Goal: Task Accomplishment & Management: Use online tool/utility

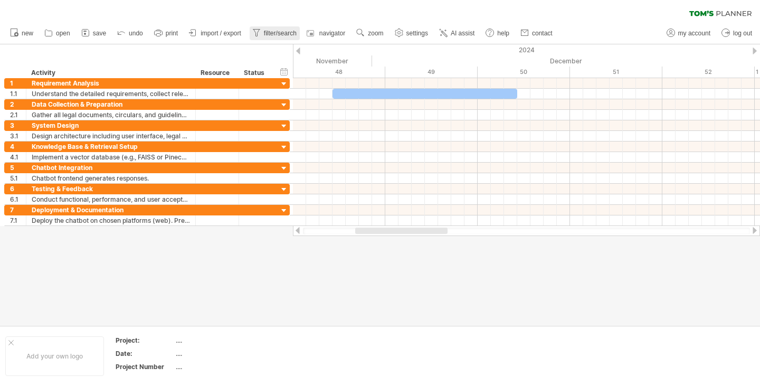
click at [285, 33] on span "filter/search" at bounding box center [280, 33] width 33 height 7
type input "**********"
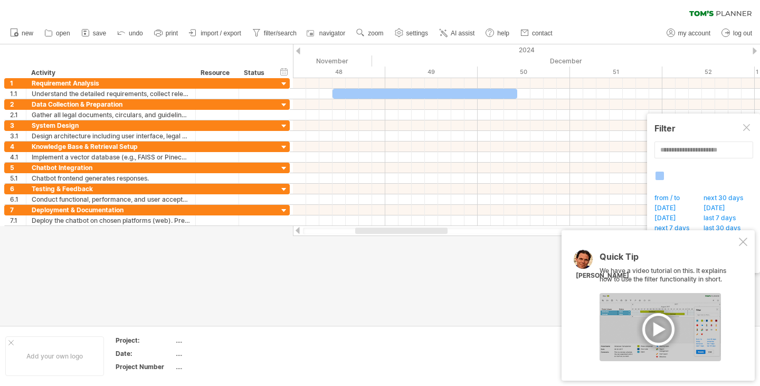
click at [740, 241] on div at bounding box center [743, 241] width 8 height 8
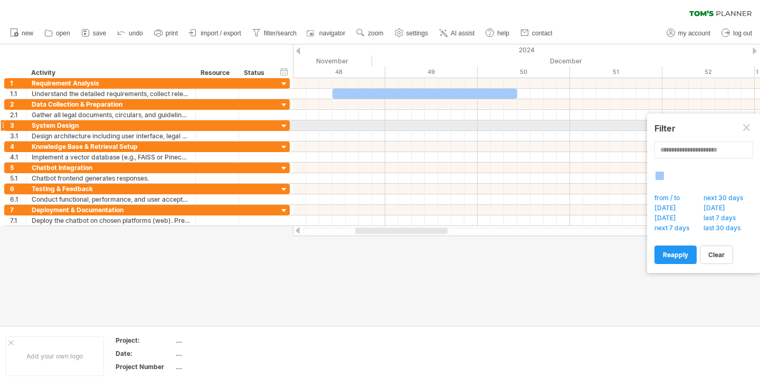
click at [746, 125] on div at bounding box center [747, 128] width 8 height 8
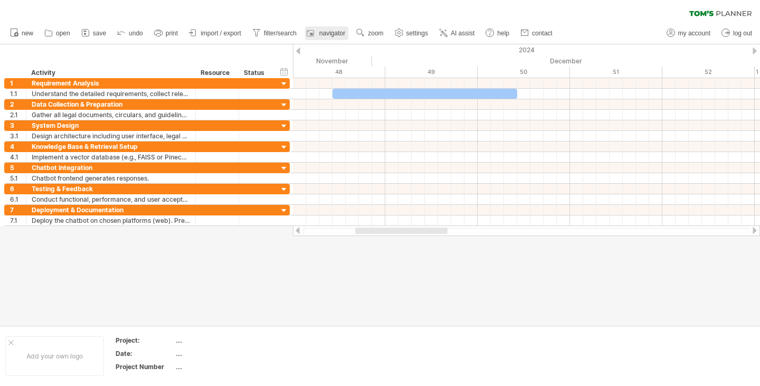
click at [321, 35] on span "navigator" at bounding box center [332, 33] width 26 height 7
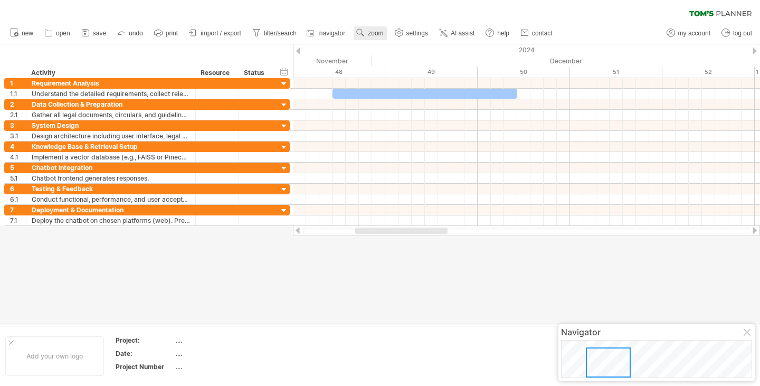
click at [370, 34] on span "zoom" at bounding box center [375, 33] width 15 height 7
click at [402, 34] on use at bounding box center [399, 32] width 11 height 11
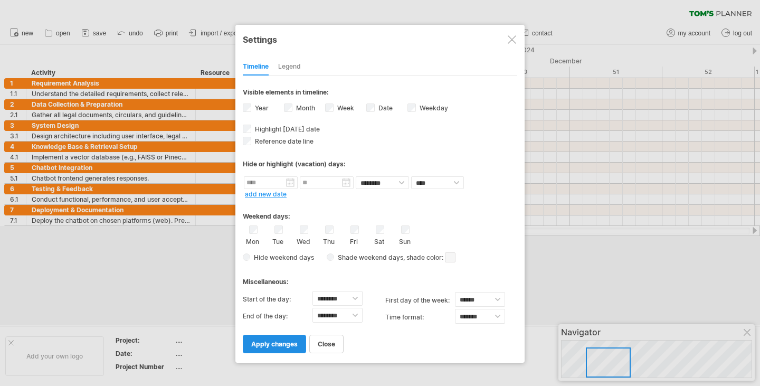
click at [274, 340] on span "apply changes" at bounding box center [274, 344] width 46 height 8
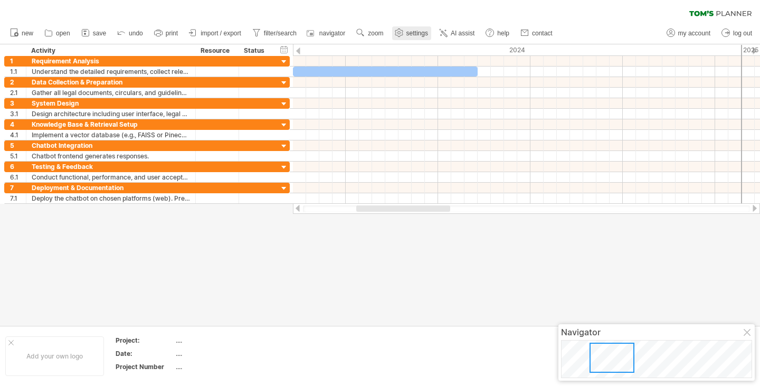
click at [416, 31] on span "settings" at bounding box center [417, 33] width 22 height 7
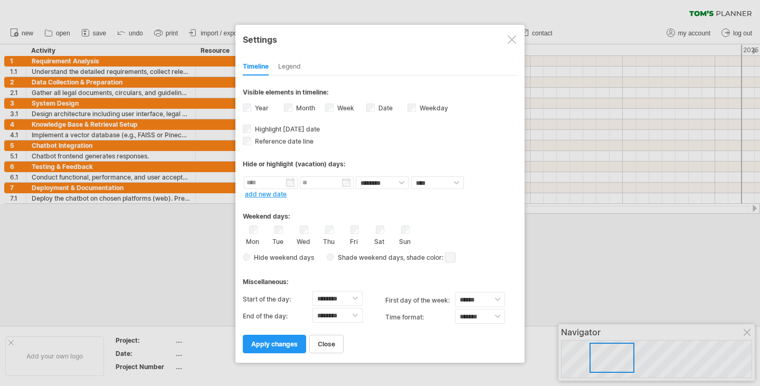
click at [294, 109] on label "Month" at bounding box center [304, 108] width 21 height 8
click at [284, 340] on span "apply changes" at bounding box center [274, 344] width 46 height 8
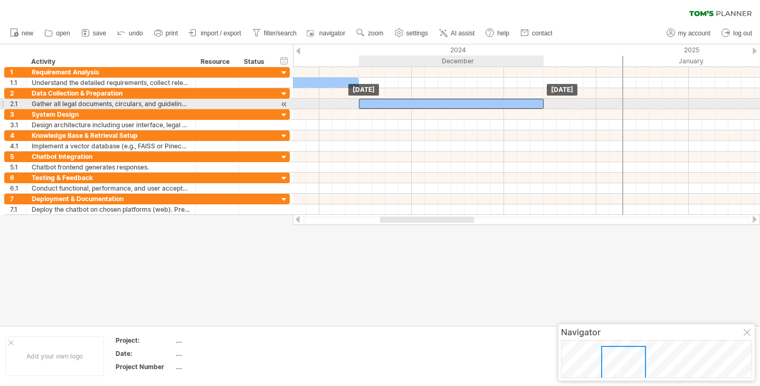
drag, startPoint x: 663, startPoint y: 107, endPoint x: 385, endPoint y: 108, distance: 278.1
click at [385, 108] on div at bounding box center [451, 104] width 185 height 10
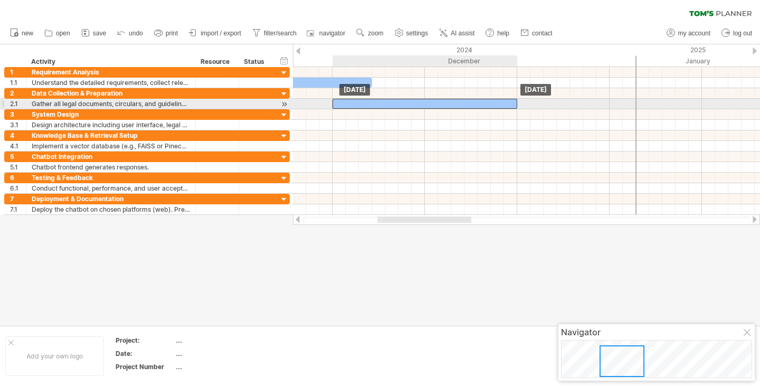
drag, startPoint x: 405, startPoint y: 103, endPoint x: 369, endPoint y: 107, distance: 36.7
click at [369, 107] on div at bounding box center [424, 104] width 185 height 10
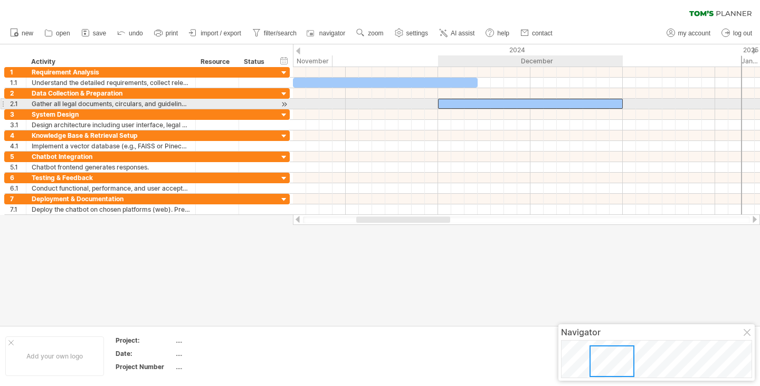
click at [497, 103] on div at bounding box center [530, 104] width 185 height 10
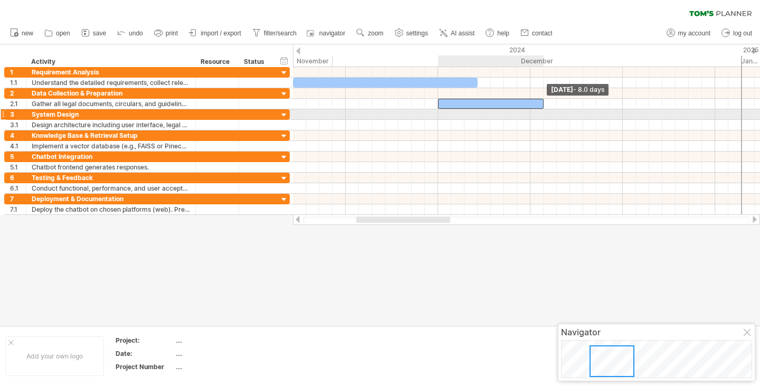
drag, startPoint x: 621, startPoint y: 100, endPoint x: 543, endPoint y: 112, distance: 78.4
click at [543, 111] on div "[DATE] - 8.0 days [DATE]" at bounding box center [526, 141] width 467 height 148
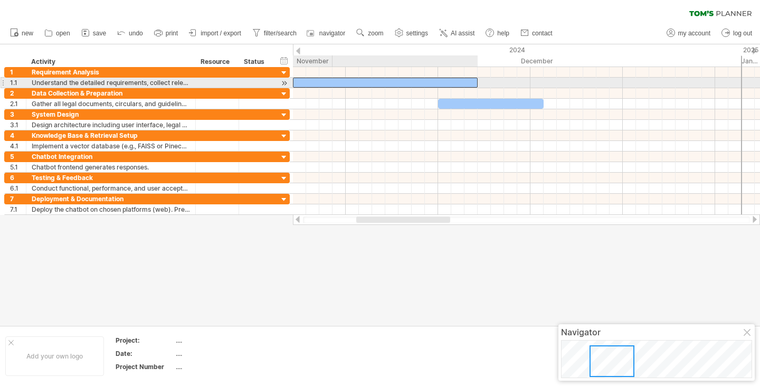
click at [417, 81] on div at bounding box center [385, 83] width 185 height 10
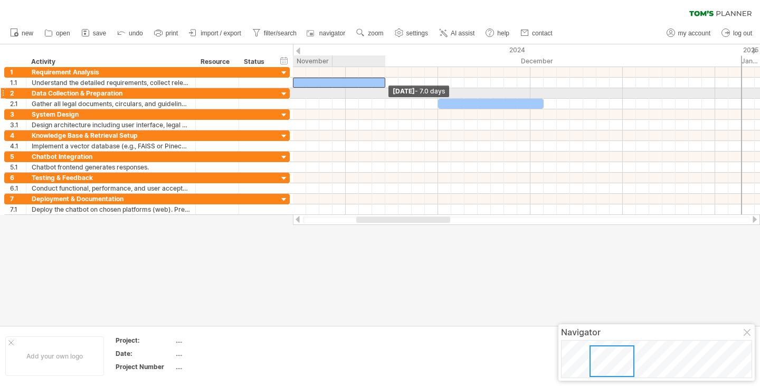
drag, startPoint x: 477, startPoint y: 82, endPoint x: 387, endPoint y: 89, distance: 90.5
click at [387, 89] on div "[DATE] - 7.0 days [DATE]" at bounding box center [526, 141] width 467 height 148
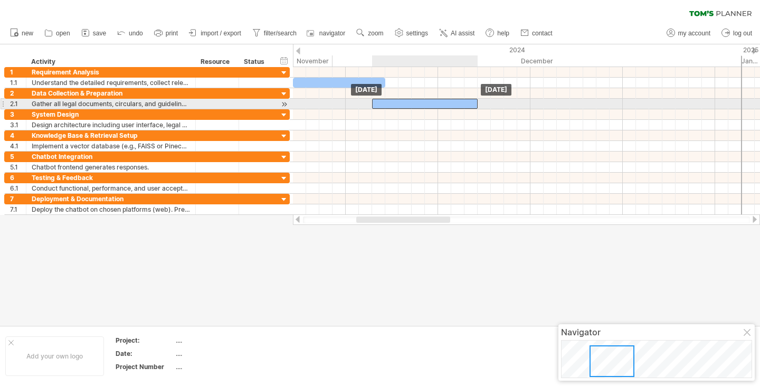
drag, startPoint x: 458, startPoint y: 103, endPoint x: 395, endPoint y: 107, distance: 62.9
click at [395, 107] on div at bounding box center [425, 104] width 106 height 10
click at [397, 108] on div at bounding box center [425, 104] width 106 height 10
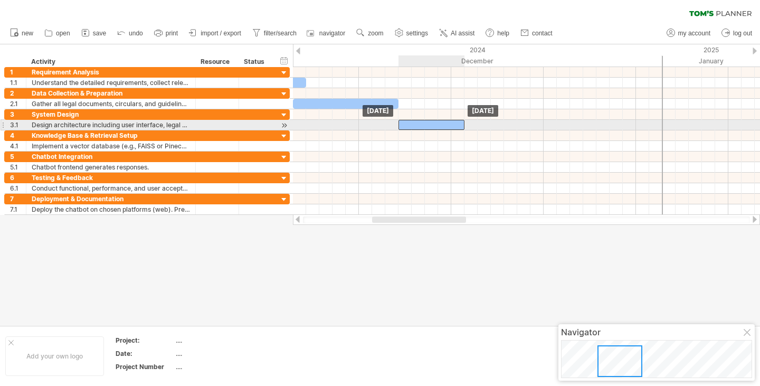
drag, startPoint x: 693, startPoint y: 122, endPoint x: 442, endPoint y: 125, distance: 251.2
click at [442, 125] on div at bounding box center [431, 125] width 66 height 10
click at [462, 125] on span at bounding box center [464, 125] width 4 height 10
drag, startPoint x: 462, startPoint y: 125, endPoint x: 468, endPoint y: 123, distance: 5.4
click at [468, 123] on div at bounding box center [434, 125] width 73 height 10
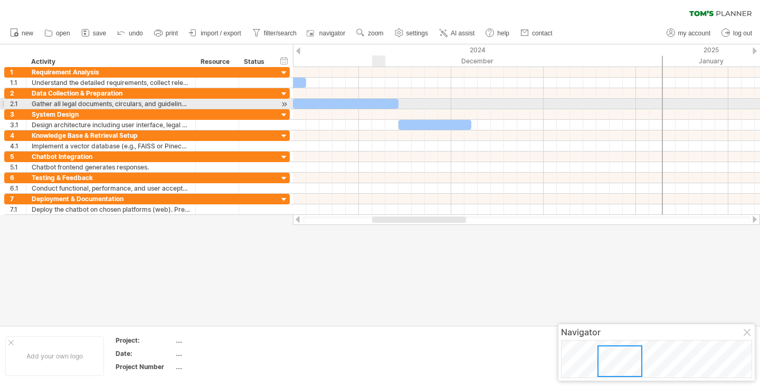
click at [375, 99] on div at bounding box center [346, 104] width 106 height 10
drag, startPoint x: 398, startPoint y: 103, endPoint x: 375, endPoint y: 106, distance: 22.9
click at [375, 106] on div "[DATE] - 6.0 days [DATE]" at bounding box center [526, 141] width 467 height 148
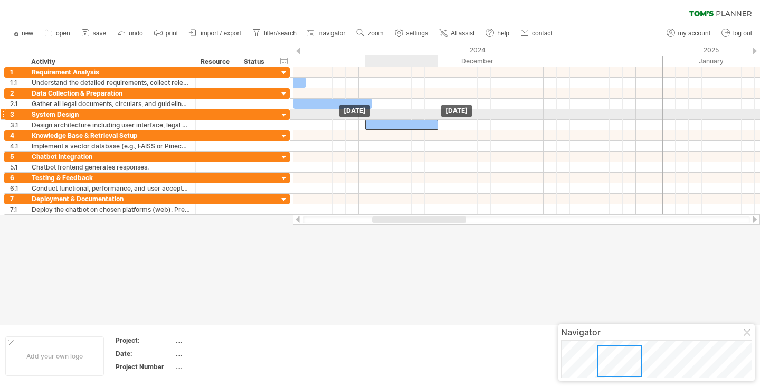
drag, startPoint x: 418, startPoint y: 120, endPoint x: 386, endPoint y: 119, distance: 31.7
click at [386, 119] on div "[DATE] [DATE]" at bounding box center [526, 141] width 467 height 148
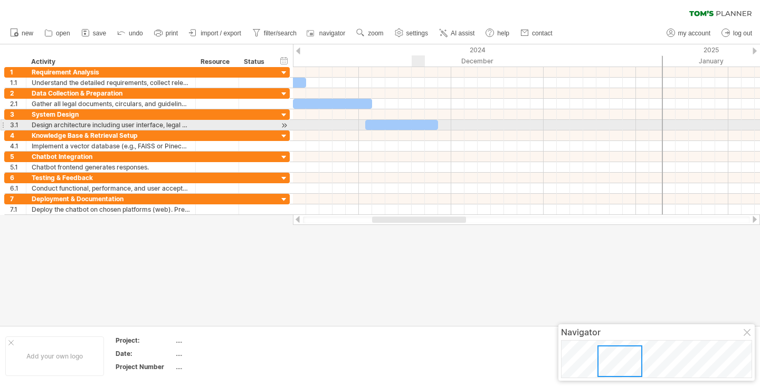
click at [415, 122] on div at bounding box center [401, 125] width 73 height 10
drag, startPoint x: 437, startPoint y: 123, endPoint x: 450, endPoint y: 121, distance: 12.2
click at [450, 121] on span at bounding box center [451, 125] width 4 height 10
drag, startPoint x: 400, startPoint y: 122, endPoint x: 406, endPoint y: 121, distance: 5.9
click at [406, 121] on div at bounding box center [415, 125] width 86 height 10
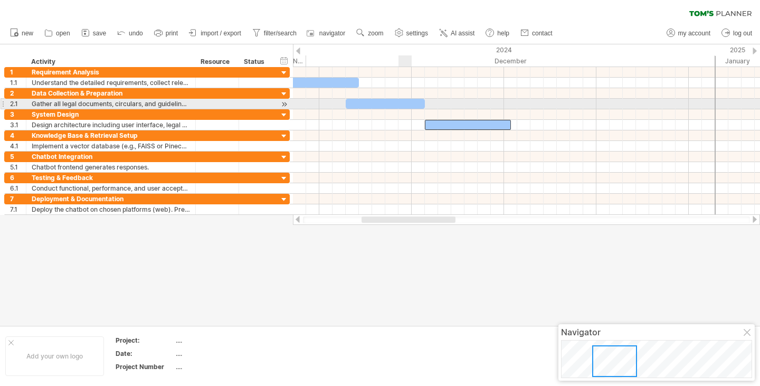
click at [407, 100] on div at bounding box center [385, 104] width 79 height 10
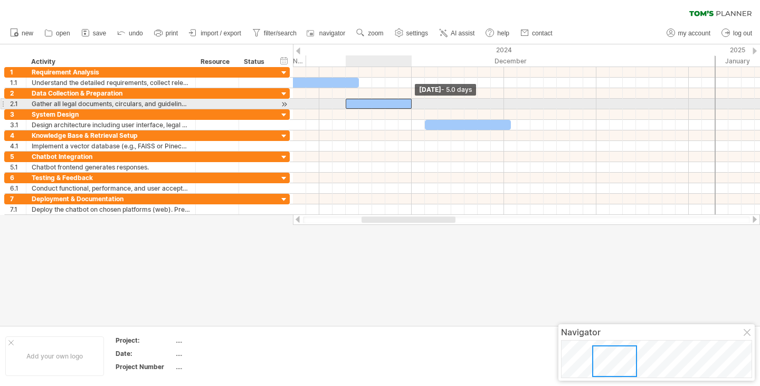
drag, startPoint x: 425, startPoint y: 102, endPoint x: 414, endPoint y: 104, distance: 11.3
click at [414, 104] on div "[DATE] - 5.0 days [DATE]" at bounding box center [526, 141] width 467 height 148
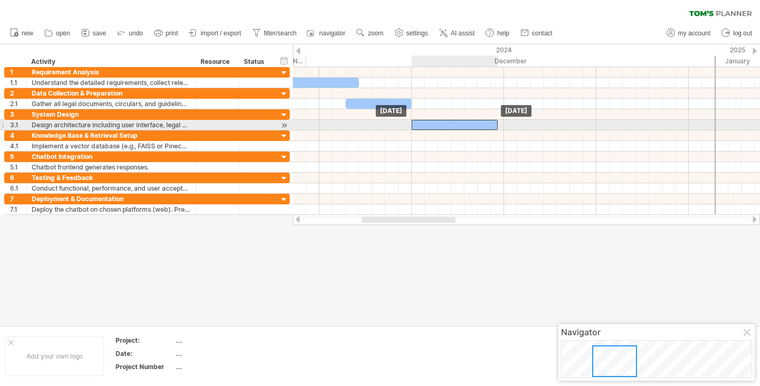
drag, startPoint x: 434, startPoint y: 123, endPoint x: 421, endPoint y: 125, distance: 13.3
click at [421, 125] on div at bounding box center [455, 125] width 86 height 10
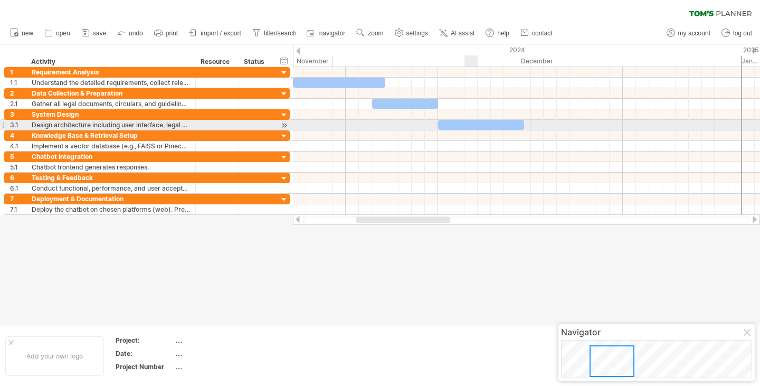
click at [476, 124] on div at bounding box center [481, 125] width 86 height 10
click at [518, 123] on div at bounding box center [481, 125] width 86 height 10
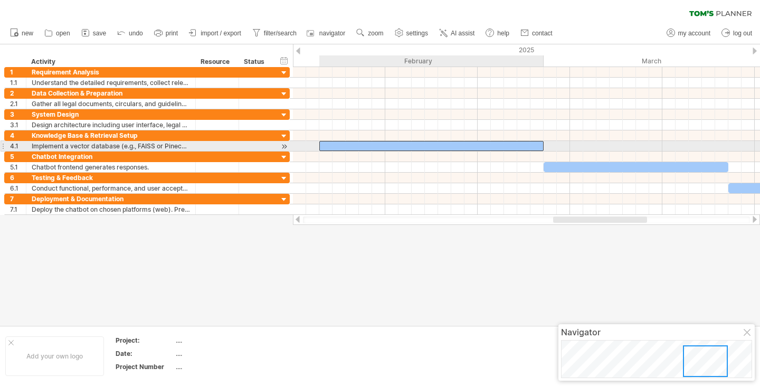
click at [479, 145] on div at bounding box center [431, 146] width 224 height 10
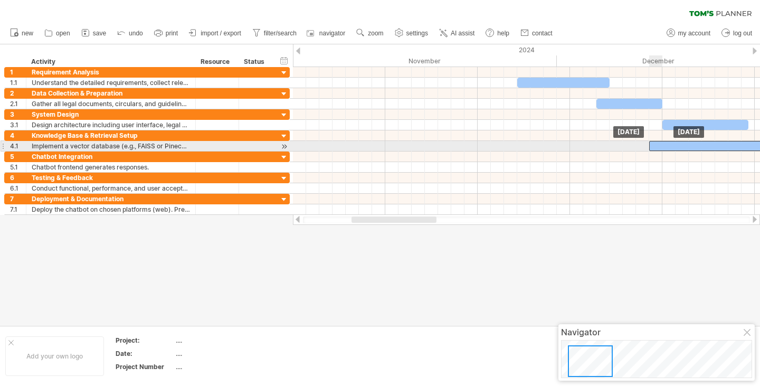
drag, startPoint x: 384, startPoint y: 145, endPoint x: 717, endPoint y: 147, distance: 333.0
click at [717, 147] on div at bounding box center [761, 146] width 224 height 10
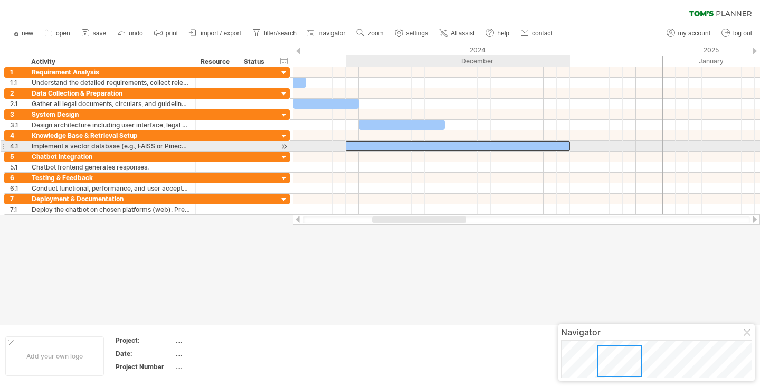
click at [465, 143] on div at bounding box center [458, 146] width 224 height 10
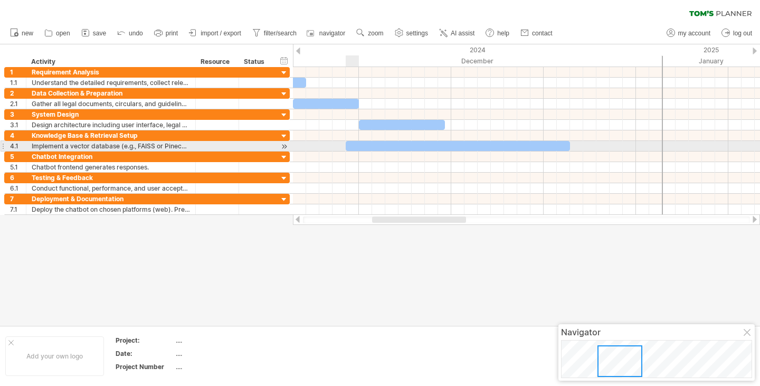
click at [355, 145] on div at bounding box center [458, 146] width 224 height 10
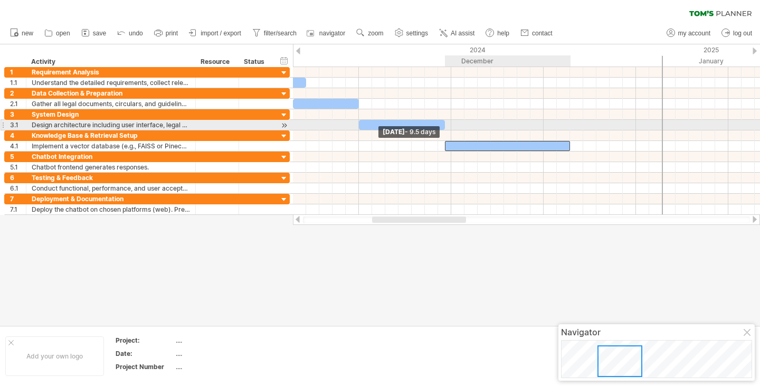
drag, startPoint x: 347, startPoint y: 143, endPoint x: 445, endPoint y: 127, distance: 99.0
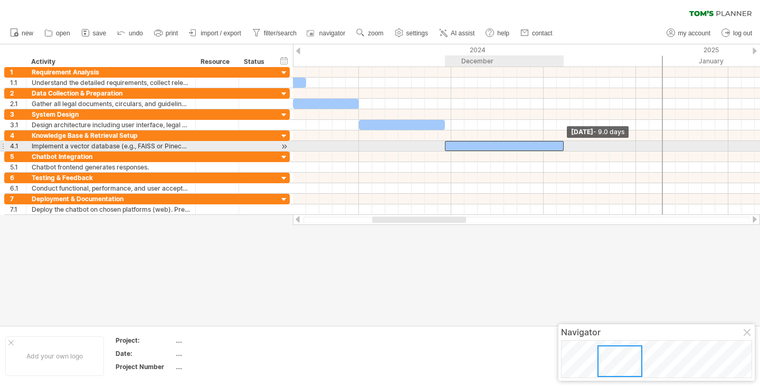
drag, startPoint x: 568, startPoint y: 144, endPoint x: 561, endPoint y: 146, distance: 6.5
click at [561, 146] on span at bounding box center [563, 146] width 4 height 10
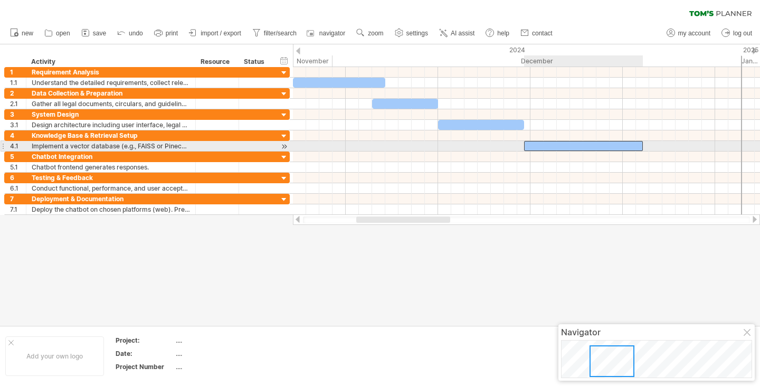
click at [565, 142] on div at bounding box center [583, 146] width 119 height 10
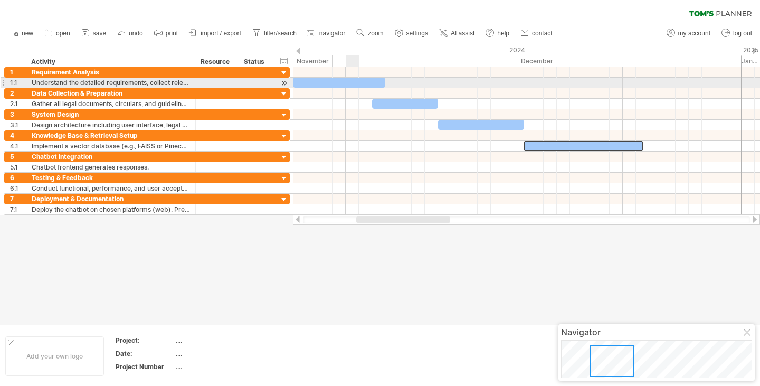
click at [356, 84] on div at bounding box center [339, 83] width 92 height 10
drag, startPoint x: 384, startPoint y: 83, endPoint x: 363, endPoint y: 87, distance: 21.5
click at [363, 87] on div at bounding box center [329, 83] width 73 height 10
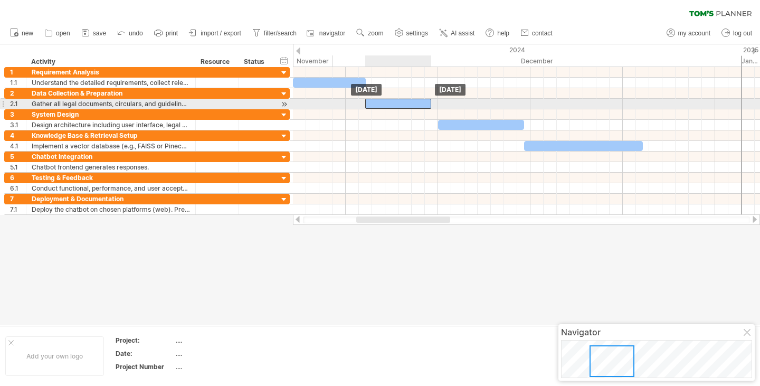
drag, startPoint x: 387, startPoint y: 104, endPoint x: 379, endPoint y: 105, distance: 8.5
click at [379, 105] on div at bounding box center [398, 104] width 66 height 10
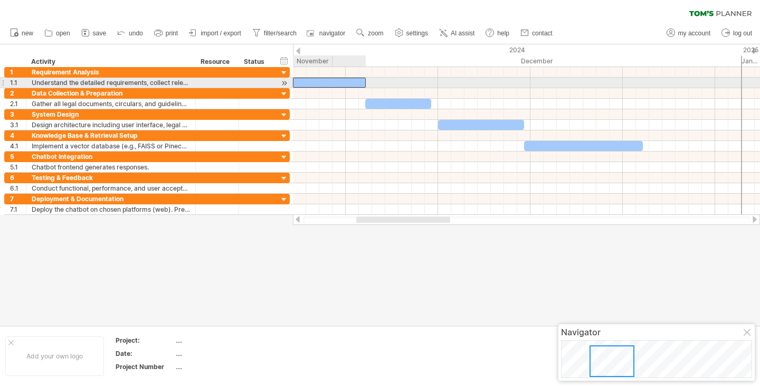
click at [329, 80] on div at bounding box center [329, 83] width 73 height 10
click at [359, 83] on span at bounding box center [359, 83] width 4 height 10
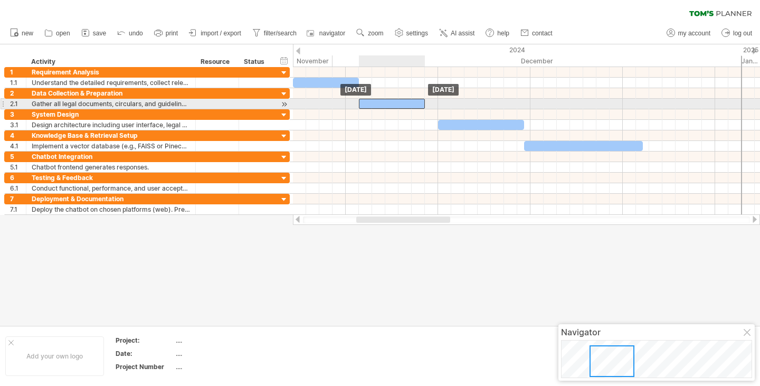
drag, startPoint x: 379, startPoint y: 103, endPoint x: 374, endPoint y: 104, distance: 5.4
click at [374, 104] on div at bounding box center [392, 104] width 66 height 10
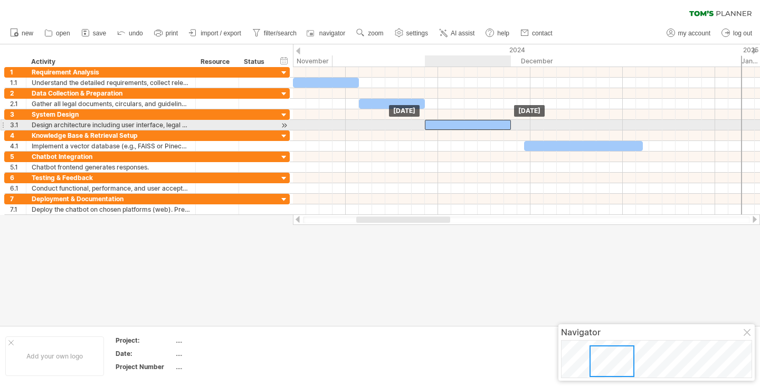
drag, startPoint x: 459, startPoint y: 125, endPoint x: 449, endPoint y: 128, distance: 10.4
click at [449, 128] on div at bounding box center [468, 125] width 86 height 10
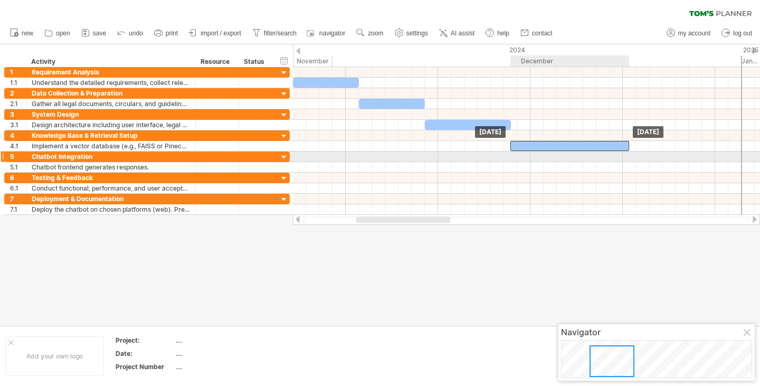
drag, startPoint x: 553, startPoint y: 149, endPoint x: 542, endPoint y: 152, distance: 11.5
click at [542, 152] on div "[DATE] [DATE]" at bounding box center [526, 141] width 467 height 148
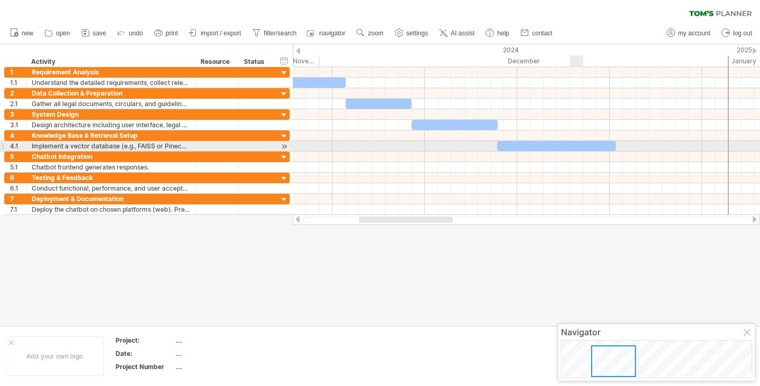
click at [580, 144] on div at bounding box center [556, 146] width 119 height 10
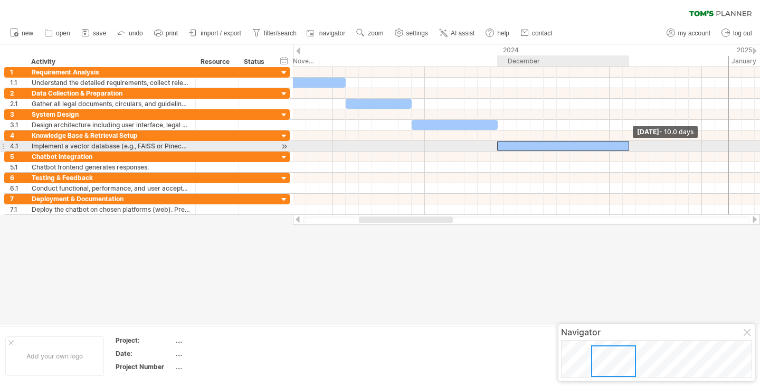
drag, startPoint x: 615, startPoint y: 144, endPoint x: 629, endPoint y: 150, distance: 15.9
click at [629, 150] on span at bounding box center [629, 146] width 4 height 10
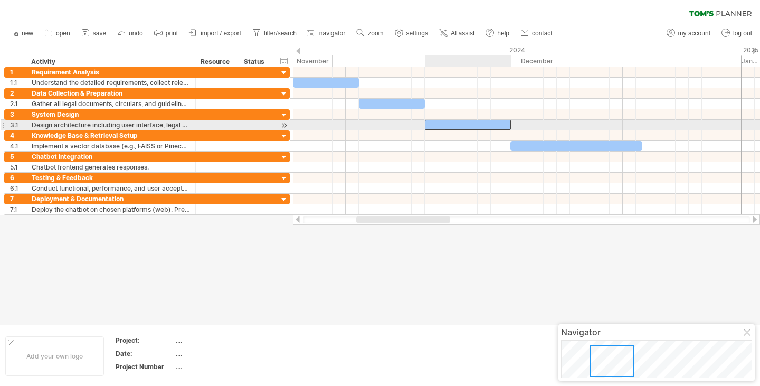
click at [480, 126] on div at bounding box center [468, 125] width 86 height 10
click at [500, 124] on div at bounding box center [468, 125] width 86 height 10
drag, startPoint x: 510, startPoint y: 123, endPoint x: 492, endPoint y: 124, distance: 17.4
click at [492, 124] on span at bounding box center [491, 125] width 4 height 10
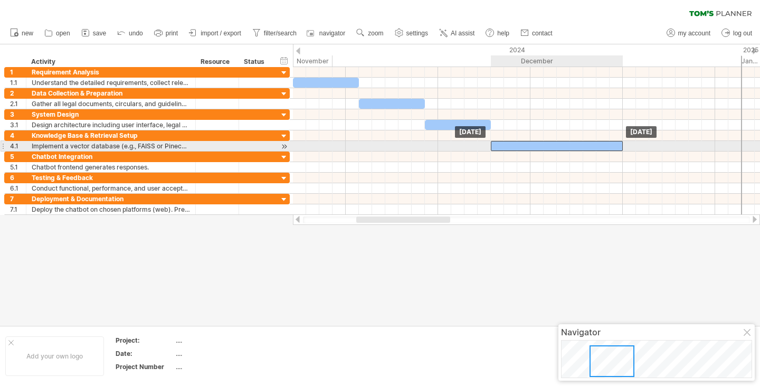
drag, startPoint x: 544, startPoint y: 146, endPoint x: 526, endPoint y: 148, distance: 18.6
click at [526, 148] on div at bounding box center [557, 146] width 132 height 10
drag, startPoint x: 622, startPoint y: 144, endPoint x: 595, endPoint y: 146, distance: 27.5
click at [595, 146] on span at bounding box center [596, 146] width 4 height 10
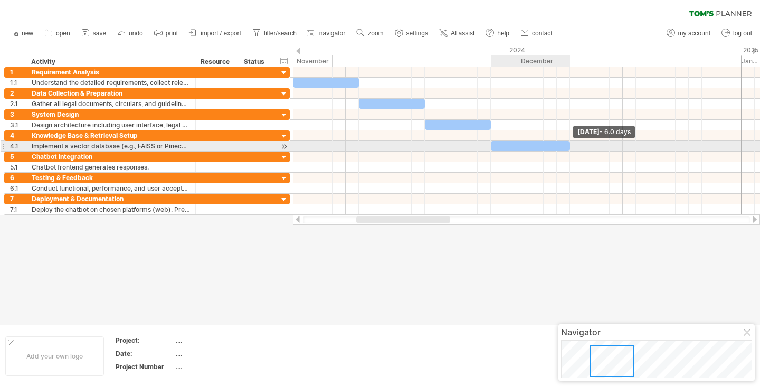
drag, startPoint x: 595, startPoint y: 146, endPoint x: 569, endPoint y: 147, distance: 25.9
click at [569, 147] on span at bounding box center [570, 146] width 4 height 10
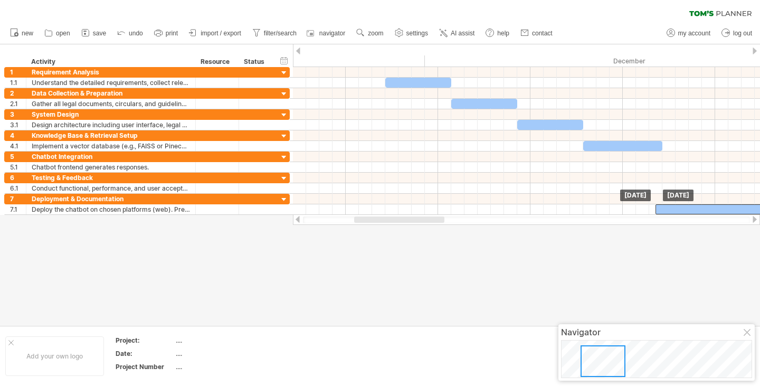
drag, startPoint x: 422, startPoint y: 166, endPoint x: 750, endPoint y: 235, distance: 336.0
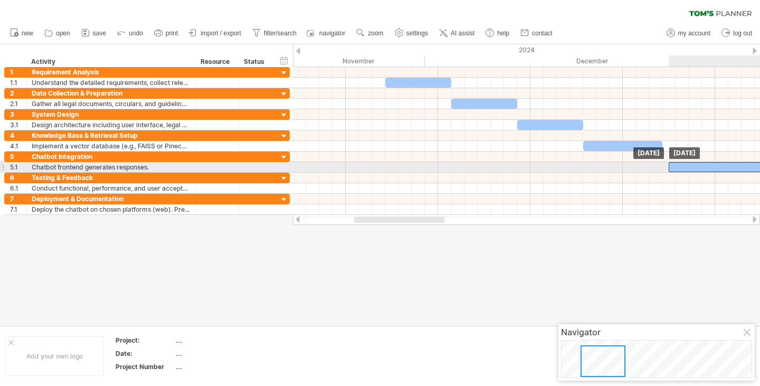
drag, startPoint x: 703, startPoint y: 211, endPoint x: 716, endPoint y: 168, distance: 44.6
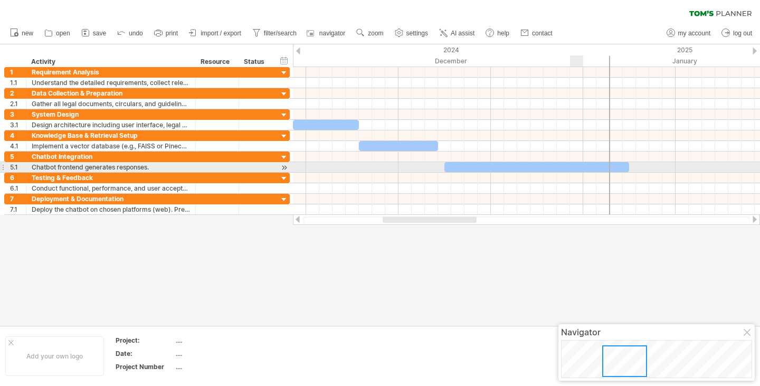
click at [575, 167] on div at bounding box center [536, 167] width 185 height 10
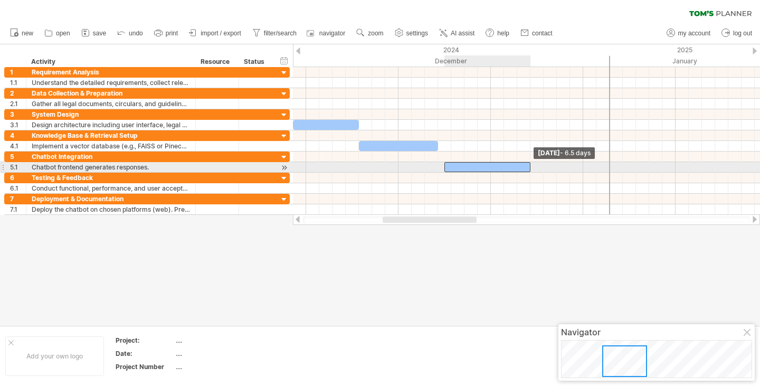
drag, startPoint x: 628, startPoint y: 164, endPoint x: 529, endPoint y: 164, distance: 99.2
click at [529, 164] on span at bounding box center [530, 167] width 4 height 10
drag, startPoint x: 484, startPoint y: 167, endPoint x: 477, endPoint y: 170, distance: 7.3
click at [477, 170] on div at bounding box center [481, 167] width 86 height 10
drag, startPoint x: 522, startPoint y: 167, endPoint x: 504, endPoint y: 168, distance: 18.0
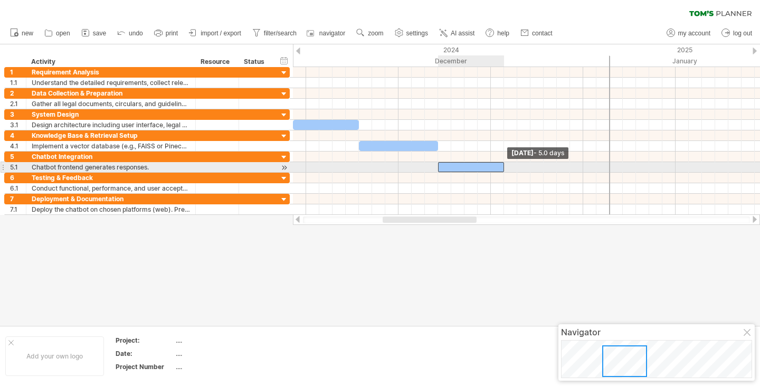
click at [504, 168] on span at bounding box center [504, 167] width 4 height 10
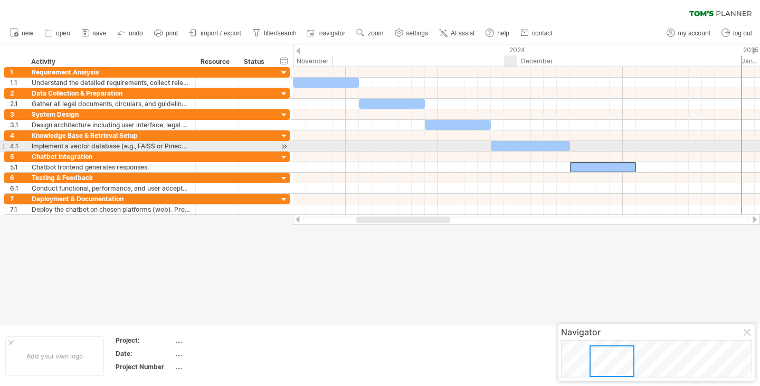
click at [512, 146] on div at bounding box center [530, 146] width 79 height 10
click at [565, 147] on div at bounding box center [530, 146] width 79 height 10
drag, startPoint x: 570, startPoint y: 144, endPoint x: 559, endPoint y: 146, distance: 11.3
click at [559, 146] on div "[DATE] - 5.0 days [DATE]" at bounding box center [526, 141] width 467 height 148
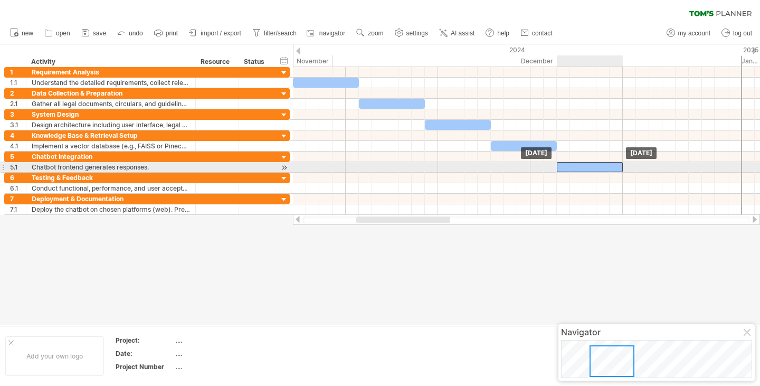
drag, startPoint x: 588, startPoint y: 166, endPoint x: 576, endPoint y: 168, distance: 11.8
click at [576, 168] on div at bounding box center [590, 167] width 66 height 10
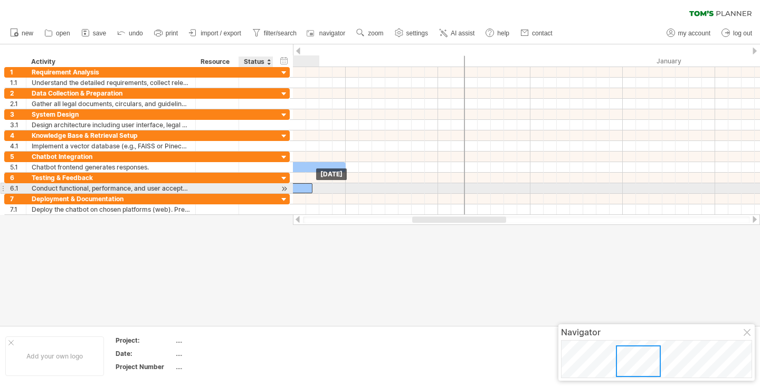
drag, startPoint x: 617, startPoint y: 187, endPoint x: 278, endPoint y: 186, distance: 339.8
click at [276, 186] on div "Trying to reach [DOMAIN_NAME] Connected again... 0% clear filter new 1" at bounding box center [380, 193] width 760 height 386
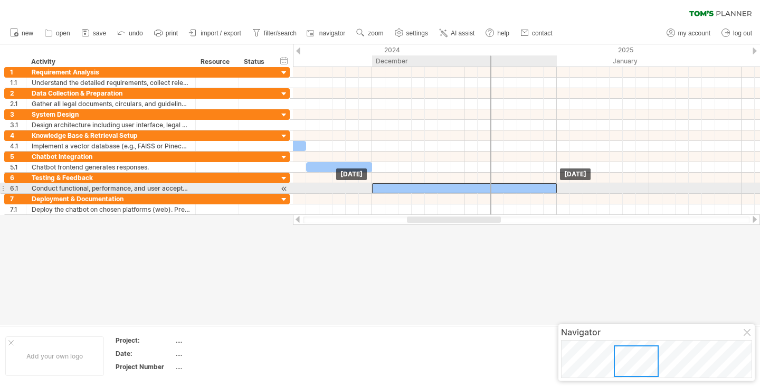
drag, startPoint x: 303, startPoint y: 185, endPoint x: 546, endPoint y: 185, distance: 242.2
click at [546, 185] on div at bounding box center [464, 188] width 185 height 10
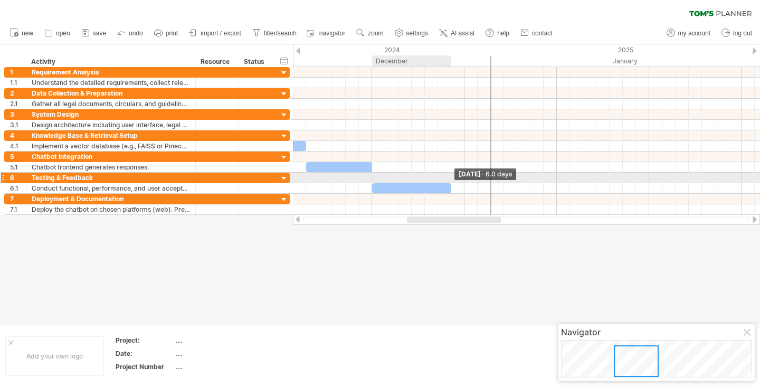
drag, startPoint x: 557, startPoint y: 189, endPoint x: 449, endPoint y: 180, distance: 109.1
click at [449, 180] on div "[DATE] - 6.0 days [DATE]" at bounding box center [526, 141] width 467 height 148
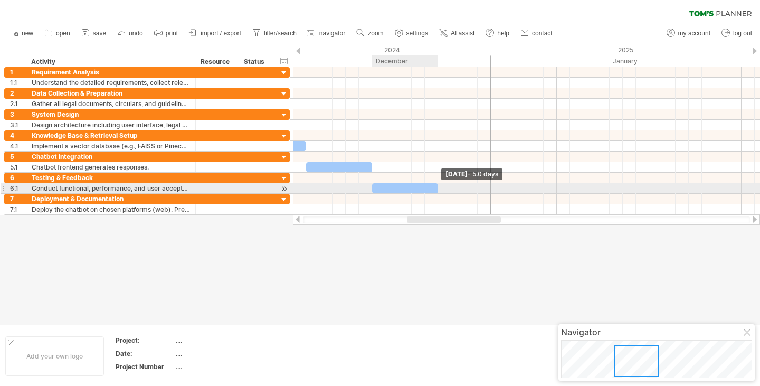
drag, startPoint x: 451, startPoint y: 186, endPoint x: 437, endPoint y: 188, distance: 13.4
click at [437, 188] on span at bounding box center [438, 188] width 4 height 10
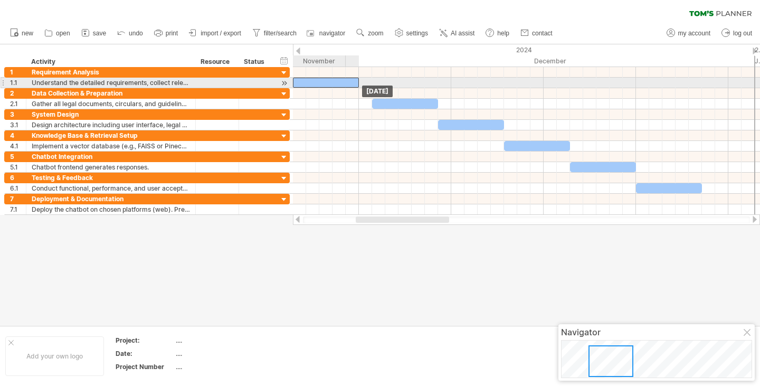
drag, startPoint x: 327, startPoint y: 81, endPoint x: 314, endPoint y: 83, distance: 13.5
click at [314, 83] on div at bounding box center [326, 83] width 66 height 10
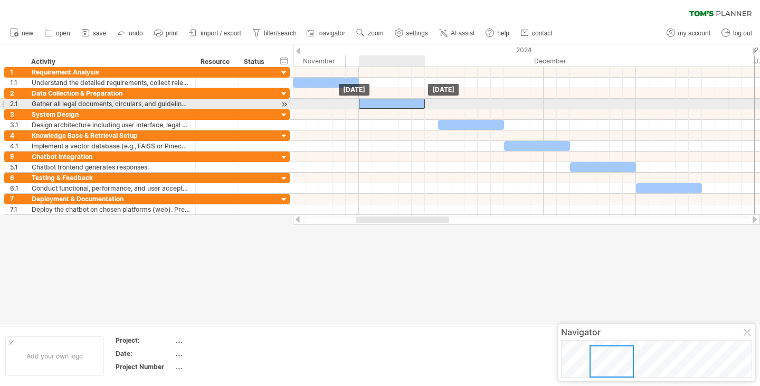
drag, startPoint x: 384, startPoint y: 102, endPoint x: 372, endPoint y: 102, distance: 11.6
click at [372, 102] on div at bounding box center [392, 104] width 66 height 10
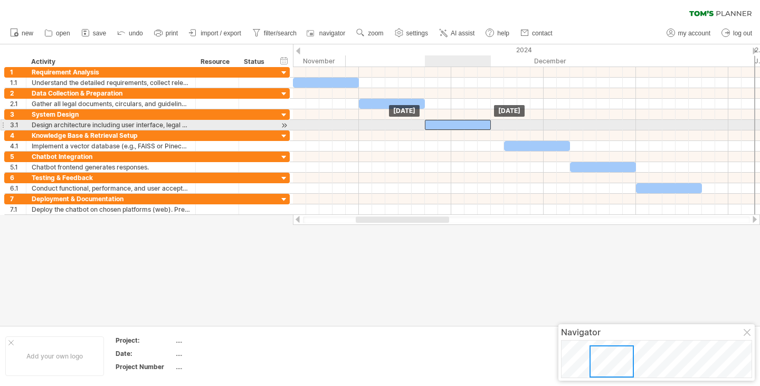
drag, startPoint x: 451, startPoint y: 125, endPoint x: 436, endPoint y: 126, distance: 14.3
click at [436, 126] on div at bounding box center [458, 125] width 66 height 10
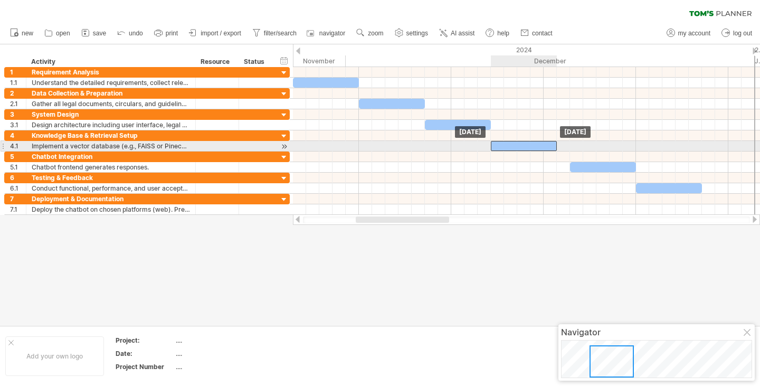
drag, startPoint x: 513, startPoint y: 147, endPoint x: 501, endPoint y: 148, distance: 12.2
click at [501, 148] on div at bounding box center [524, 146] width 66 height 10
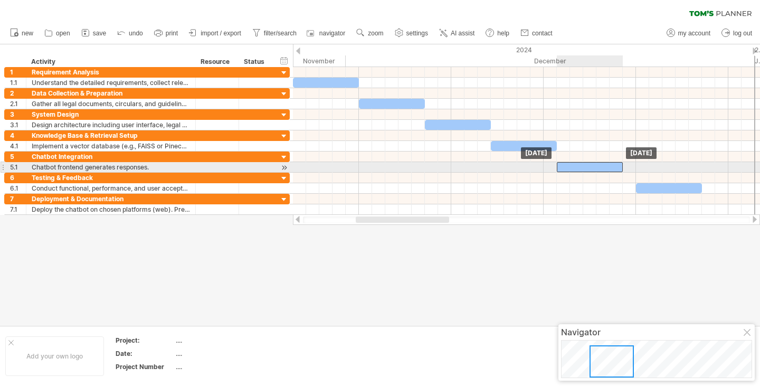
drag, startPoint x: 588, startPoint y: 168, endPoint x: 576, endPoint y: 171, distance: 12.4
click at [576, 171] on div at bounding box center [590, 167] width 66 height 10
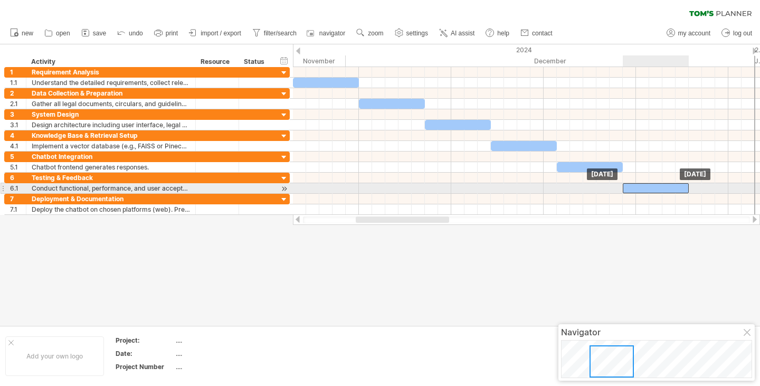
drag, startPoint x: 642, startPoint y: 189, endPoint x: 630, endPoint y: 190, distance: 11.7
click at [630, 190] on div at bounding box center [656, 188] width 66 height 10
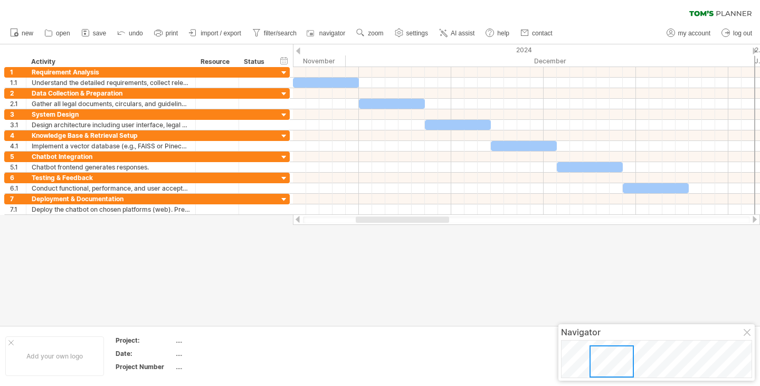
click at [657, 244] on div at bounding box center [380, 184] width 760 height 281
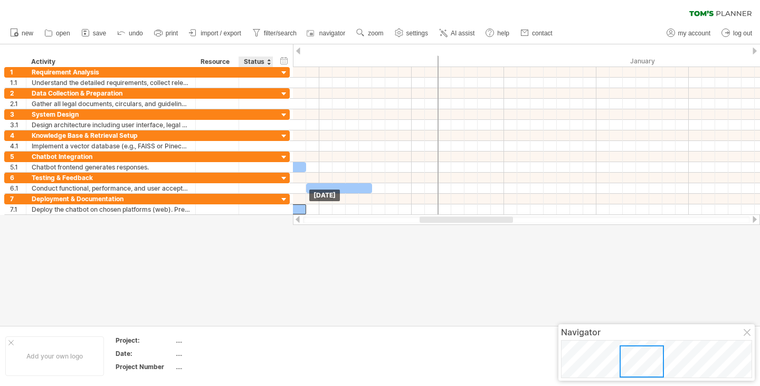
drag, startPoint x: 492, startPoint y: 209, endPoint x: 270, endPoint y: 218, distance: 221.8
click at [270, 218] on div "Trying to reach [DOMAIN_NAME] Connected again... 0% clear filter new 1" at bounding box center [380, 193] width 760 height 386
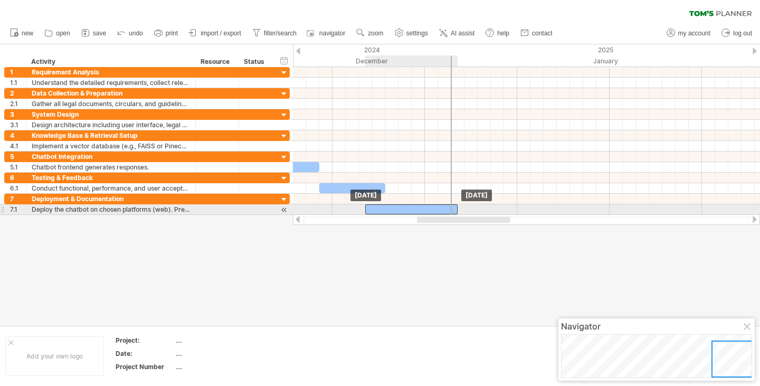
drag, startPoint x: 299, startPoint y: 209, endPoint x: 451, endPoint y: 207, distance: 151.4
click at [451, 207] on div "[DATE] [DATE]" at bounding box center [526, 141] width 467 height 148
drag, startPoint x: 455, startPoint y: 208, endPoint x: 446, endPoint y: 209, distance: 8.5
click at [446, 209] on div at bounding box center [408, 209] width 86 height 10
drag, startPoint x: 366, startPoint y: 208, endPoint x: 387, endPoint y: 205, distance: 21.3
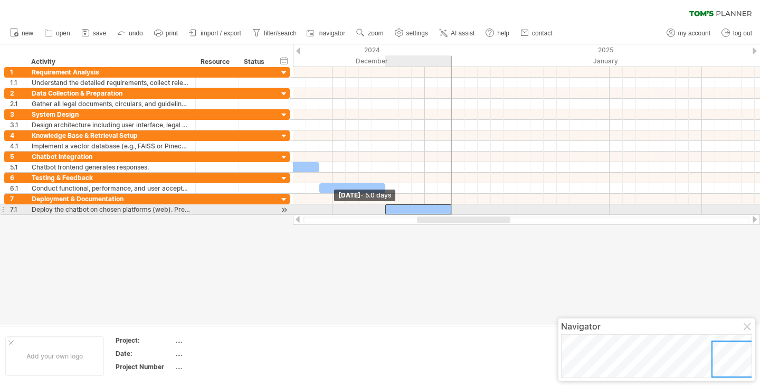
click at [387, 205] on div at bounding box center [418, 209] width 66 height 10
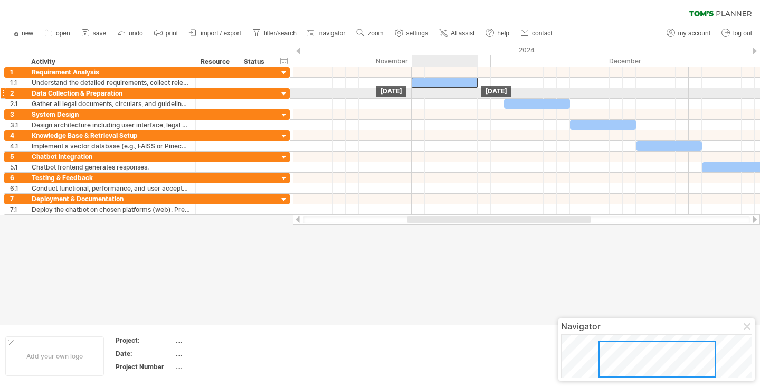
drag, startPoint x: 452, startPoint y: 84, endPoint x: 425, endPoint y: 89, distance: 27.3
click at [425, 89] on div "[DATE] [DATE]" at bounding box center [526, 141] width 467 height 148
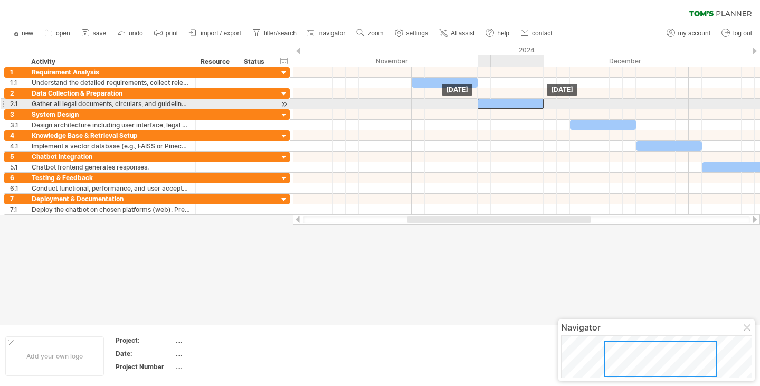
drag, startPoint x: 517, startPoint y: 104, endPoint x: 489, endPoint y: 104, distance: 28.0
click at [489, 104] on div at bounding box center [511, 104] width 66 height 10
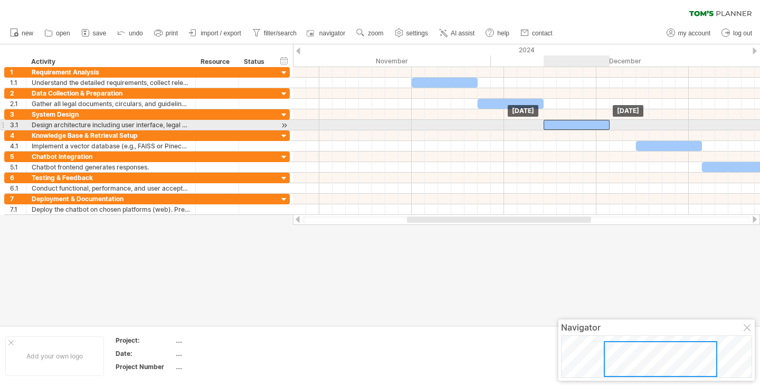
drag, startPoint x: 586, startPoint y: 125, endPoint x: 560, endPoint y: 128, distance: 26.5
click at [560, 128] on div at bounding box center [576, 125] width 66 height 10
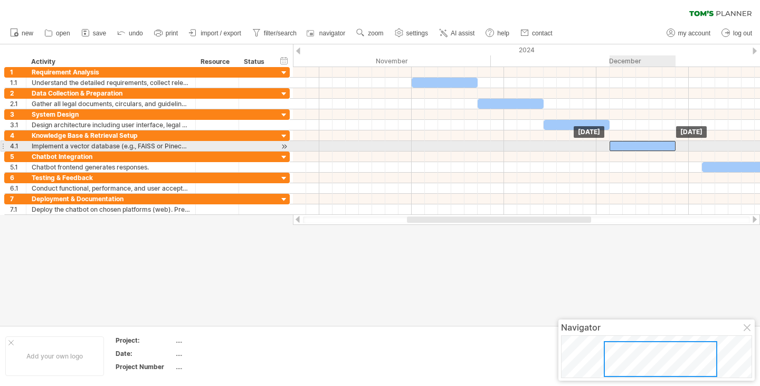
drag, startPoint x: 644, startPoint y: 146, endPoint x: 615, endPoint y: 148, distance: 28.5
click at [615, 148] on div at bounding box center [642, 146] width 66 height 10
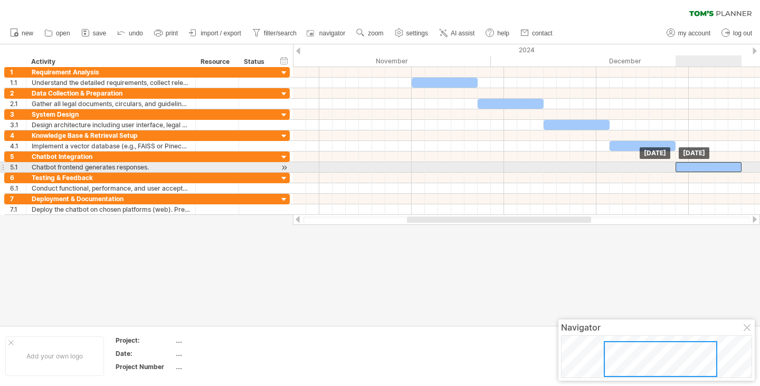
drag, startPoint x: 714, startPoint y: 163, endPoint x: 690, endPoint y: 165, distance: 24.9
click at [690, 165] on div at bounding box center [708, 167] width 66 height 10
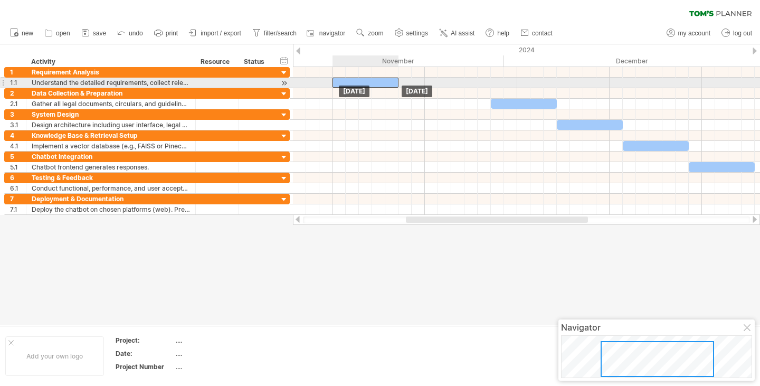
drag, startPoint x: 446, startPoint y: 80, endPoint x: 352, endPoint y: 84, distance: 93.5
click at [352, 84] on div at bounding box center [365, 83] width 66 height 10
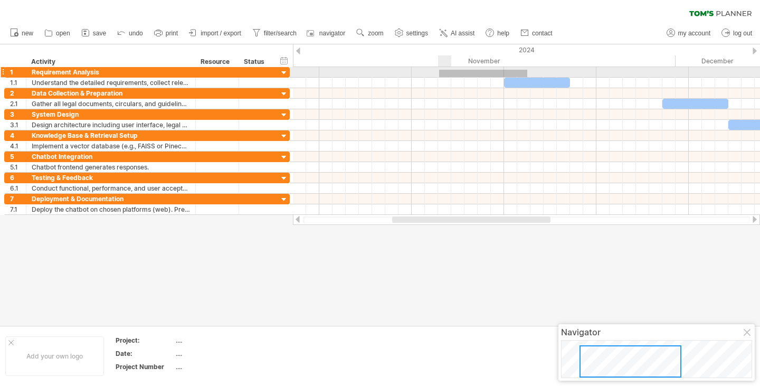
drag, startPoint x: 527, startPoint y: 77, endPoint x: 441, endPoint y: 71, distance: 86.7
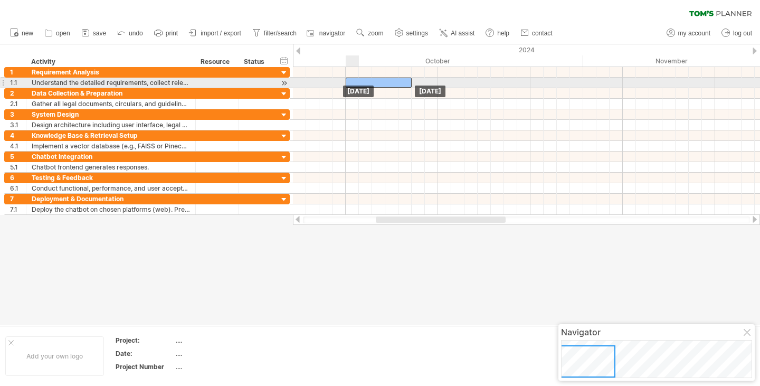
drag, startPoint x: 509, startPoint y: 82, endPoint x: 350, endPoint y: 80, distance: 158.8
click at [350, 80] on div at bounding box center [379, 83] width 66 height 10
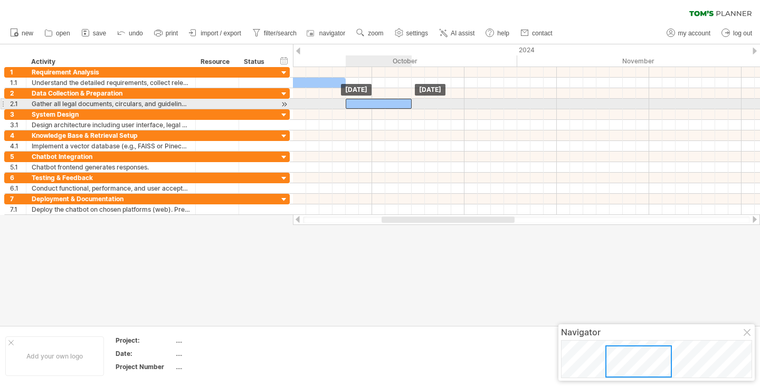
drag, startPoint x: 522, startPoint y: 103, endPoint x: 378, endPoint y: 107, distance: 143.6
click at [378, 107] on div at bounding box center [379, 104] width 66 height 10
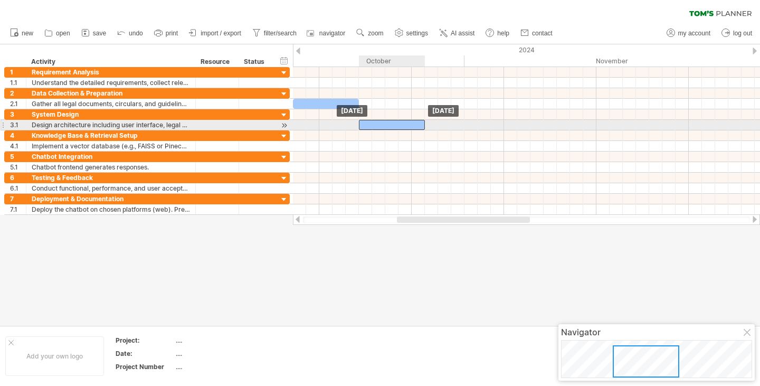
drag, startPoint x: 518, startPoint y: 125, endPoint x: 387, endPoint y: 127, distance: 130.4
click at [387, 127] on div at bounding box center [392, 125] width 66 height 10
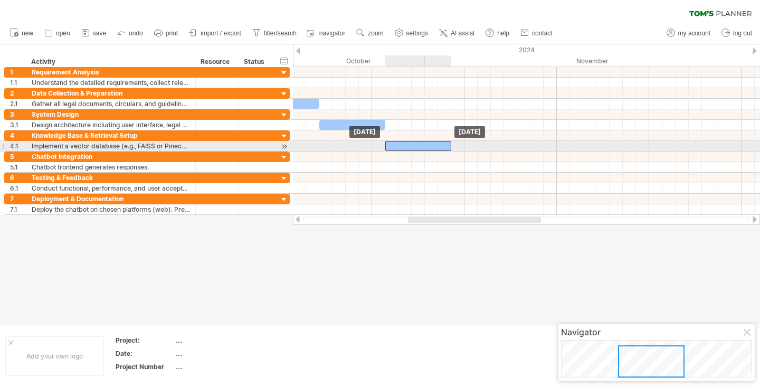
drag, startPoint x: 615, startPoint y: 147, endPoint x: 418, endPoint y: 149, distance: 197.4
click at [417, 149] on div at bounding box center [418, 146] width 66 height 10
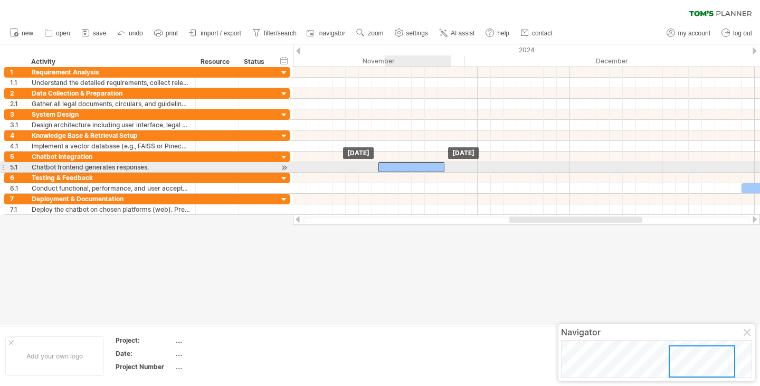
drag, startPoint x: 664, startPoint y: 169, endPoint x: 378, endPoint y: 169, distance: 285.5
click at [379, 169] on div at bounding box center [411, 167] width 66 height 10
click at [378, 169] on div at bounding box center [398, 167] width 66 height 10
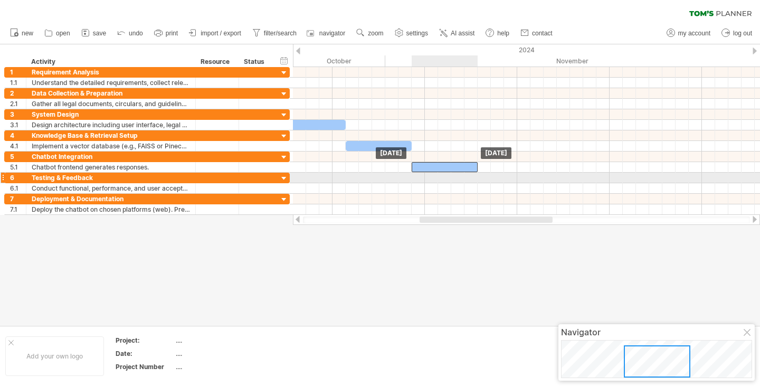
drag, startPoint x: 378, startPoint y: 169, endPoint x: 424, endPoint y: 174, distance: 46.1
click at [424, 174] on div "[DATE] [DATE]" at bounding box center [526, 141] width 467 height 148
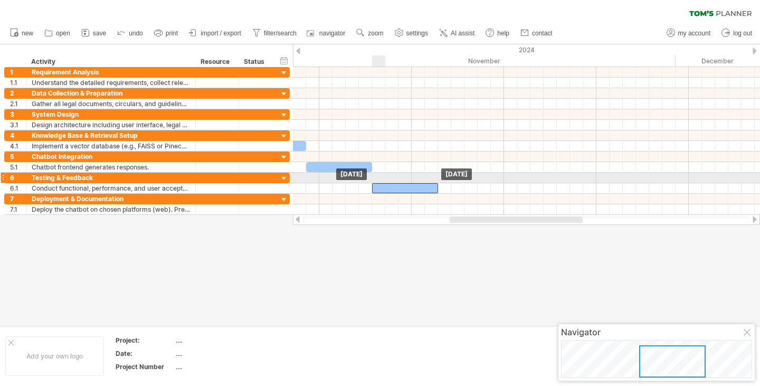
drag, startPoint x: 616, startPoint y: 185, endPoint x: 392, endPoint y: 182, distance: 224.8
click at [391, 182] on div "[DATE] [DATE]" at bounding box center [526, 141] width 467 height 148
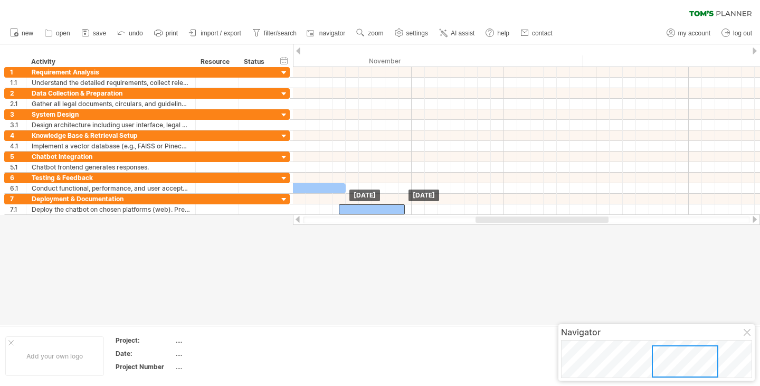
drag, startPoint x: 662, startPoint y: 206, endPoint x: 381, endPoint y: 223, distance: 281.2
click at [381, 223] on div "Trying to reach [DOMAIN_NAME] Connected again... 0% clear filter new 1" at bounding box center [380, 193] width 760 height 386
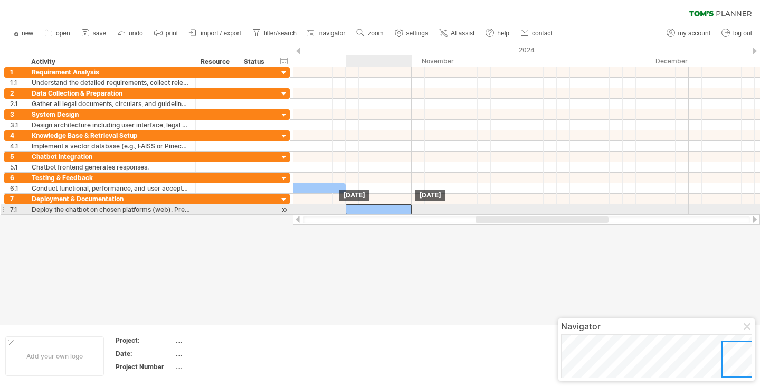
drag, startPoint x: 360, startPoint y: 211, endPoint x: 368, endPoint y: 210, distance: 8.5
click at [368, 210] on div at bounding box center [379, 209] width 66 height 10
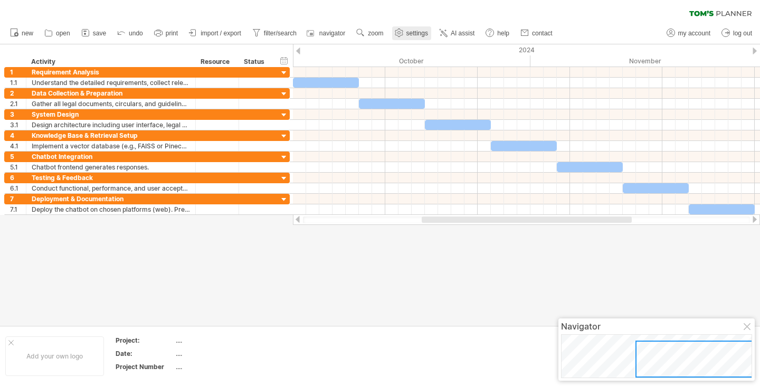
click at [405, 37] on link "settings" at bounding box center [411, 33] width 39 height 14
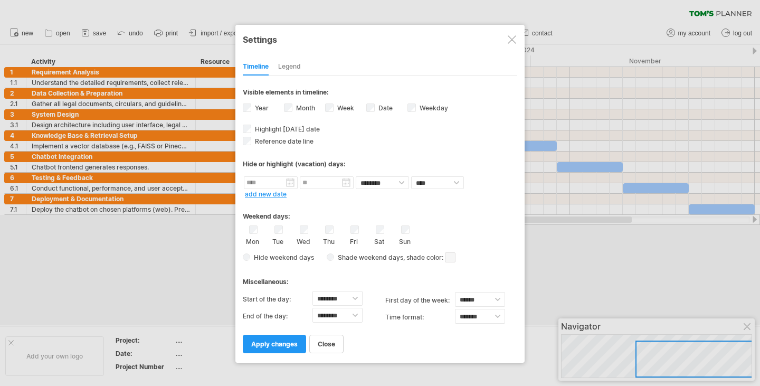
click at [452, 253] on span at bounding box center [450, 257] width 11 height 10
click at [492, 269] on span at bounding box center [488, 269] width 8 height 8
click at [577, 252] on div at bounding box center [380, 193] width 760 height 386
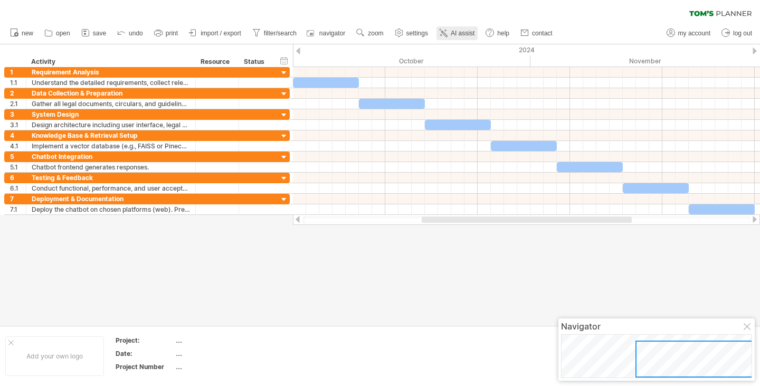
click at [445, 31] on line at bounding box center [446, 31] width 2 height 0
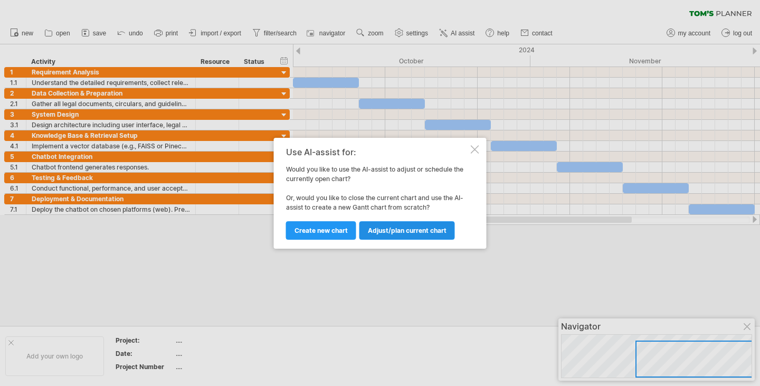
click at [385, 230] on span "Adjust/plan current chart" at bounding box center [407, 230] width 79 height 8
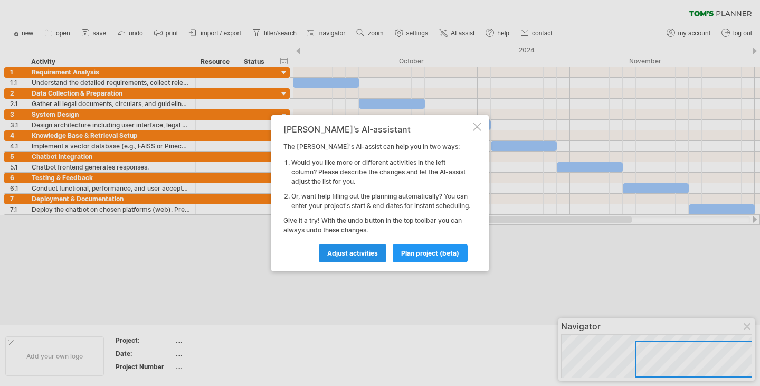
click at [367, 254] on span "Adjust activities" at bounding box center [352, 253] width 51 height 8
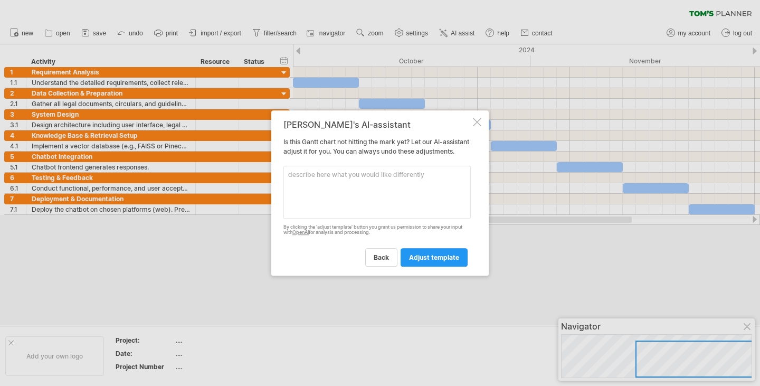
click at [393, 191] on textarea at bounding box center [376, 192] width 187 height 53
type textarea "i want my [PERSON_NAME] chart to be colorfull"
click at [419, 261] on span "adjust template" at bounding box center [434, 257] width 50 height 8
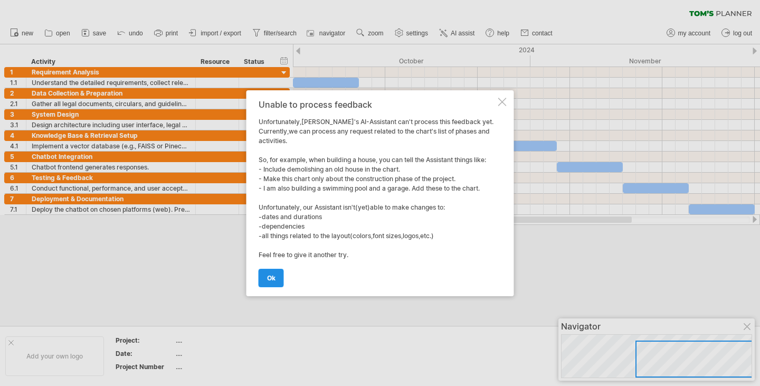
click at [271, 274] on span "ok" at bounding box center [271, 278] width 8 height 8
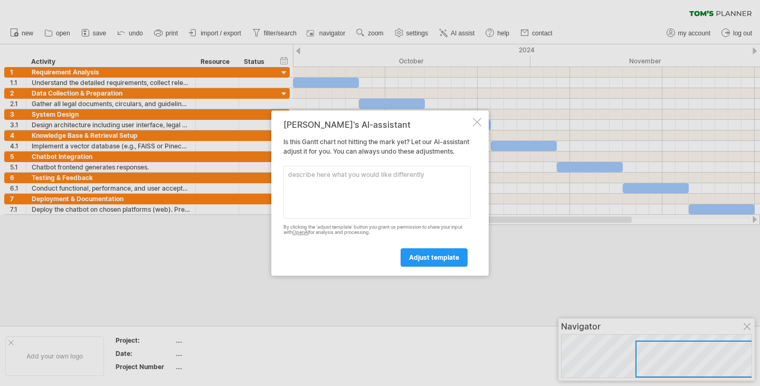
click at [474, 118] on div at bounding box center [477, 122] width 8 height 8
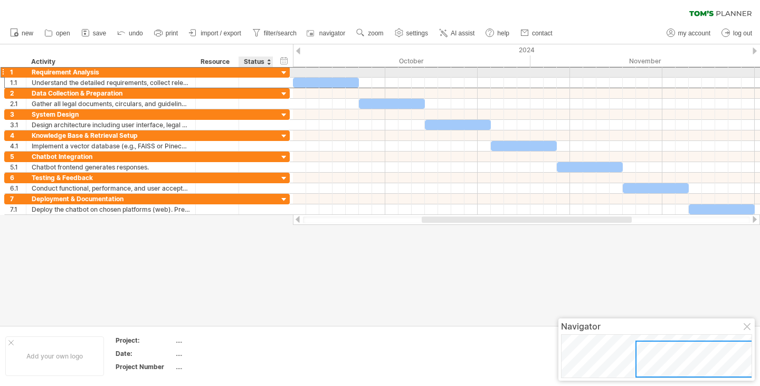
click at [260, 69] on div at bounding box center [255, 72] width 23 height 10
click at [281, 72] on div at bounding box center [284, 73] width 10 height 10
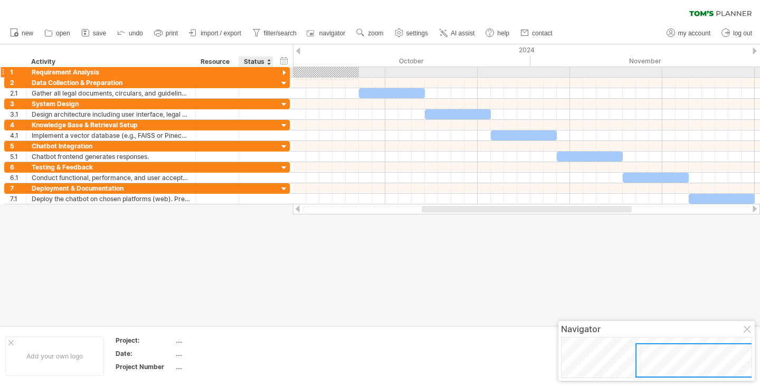
click at [282, 72] on div at bounding box center [284, 73] width 10 height 10
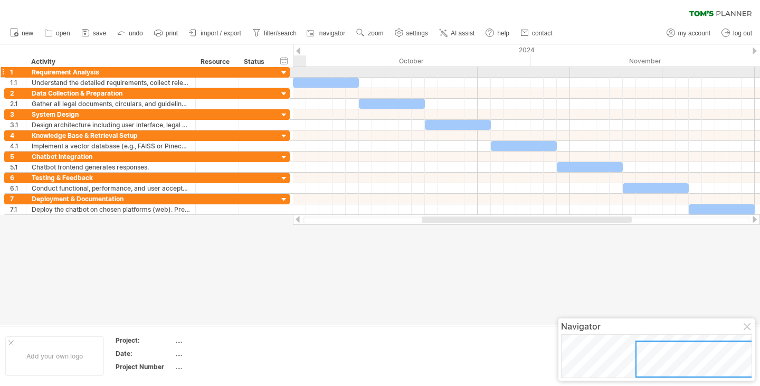
click at [284, 73] on div at bounding box center [284, 73] width 10 height 10
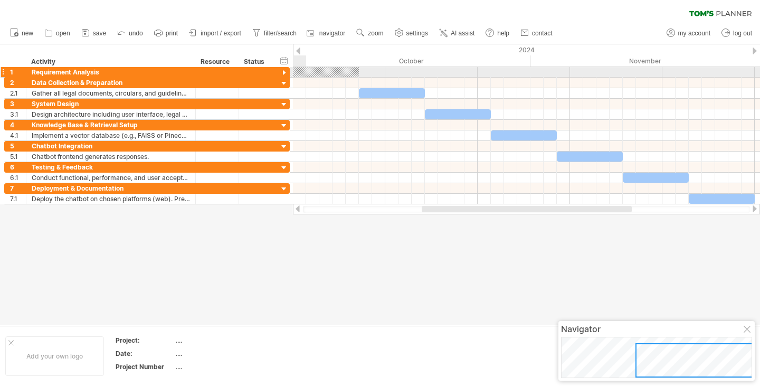
click at [284, 73] on div at bounding box center [284, 73] width 10 height 10
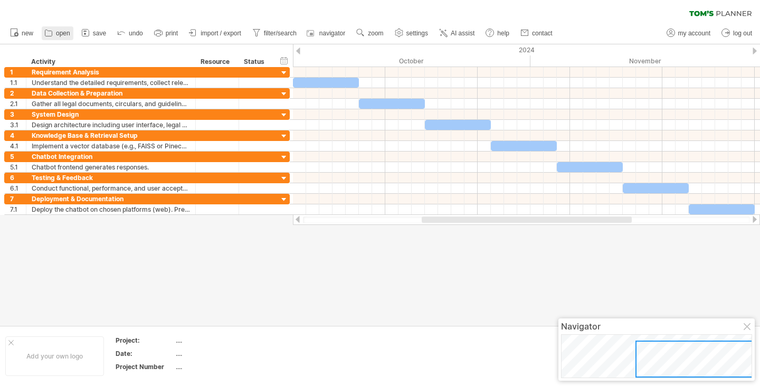
click at [48, 37] on icon at bounding box center [48, 32] width 11 height 11
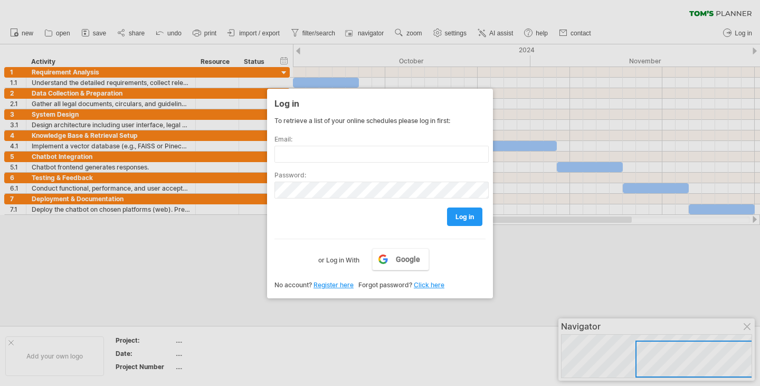
click at [303, 267] on div "To retrieve a list of your online schedules please log in first: Email: Passwor…" at bounding box center [379, 203] width 211 height 172
click at [456, 213] on span "log in" at bounding box center [464, 217] width 18 height 8
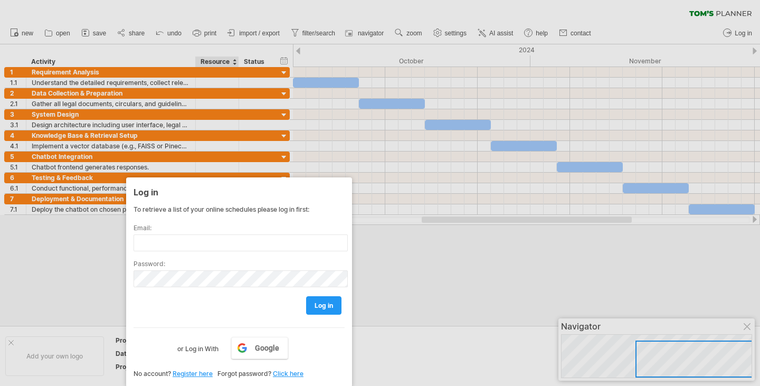
drag, startPoint x: 356, startPoint y: 111, endPoint x: 215, endPoint y: 306, distance: 239.6
click at [215, 306] on div "Log in To retrieve a list of your online schedules please log in first: Email: …" at bounding box center [239, 281] width 226 height 209
click at [291, 373] on link "Click here" at bounding box center [288, 373] width 31 height 8
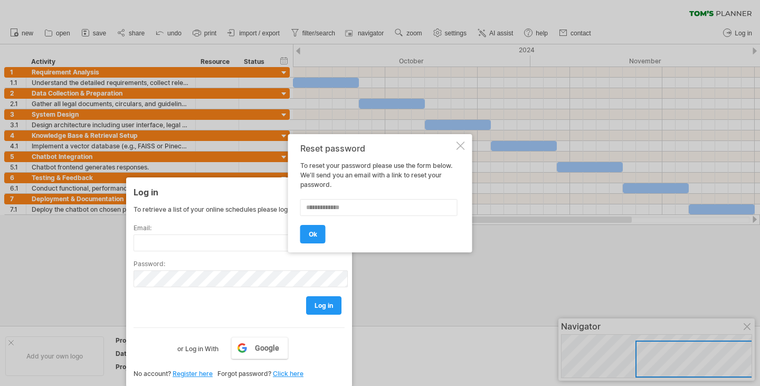
click at [457, 146] on div at bounding box center [460, 145] width 8 height 8
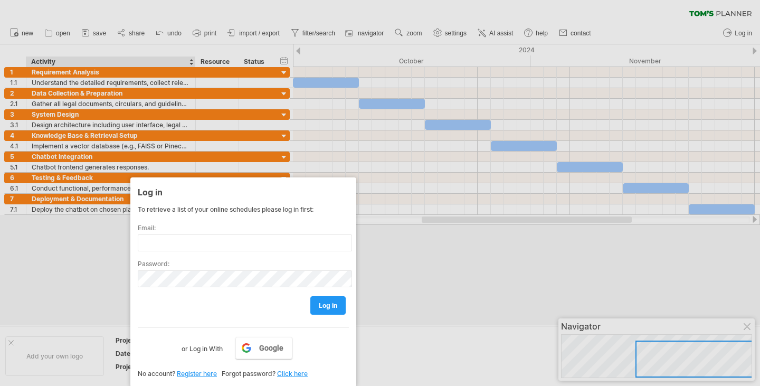
drag, startPoint x: 196, startPoint y: 195, endPoint x: 200, endPoint y: 341, distance: 146.8
click at [200, 341] on div "Log in To retrieve a list of your online schedules please log in first: Email: …" at bounding box center [243, 281] width 226 height 209
drag, startPoint x: 168, startPoint y: 323, endPoint x: 225, endPoint y: 374, distance: 76.2
click at [225, 374] on div "To retrieve a list of your online schedules please log in first: Email: Passwor…" at bounding box center [243, 291] width 211 height 172
drag, startPoint x: 339, startPoint y: 217, endPoint x: 321, endPoint y: 257, distance: 43.9
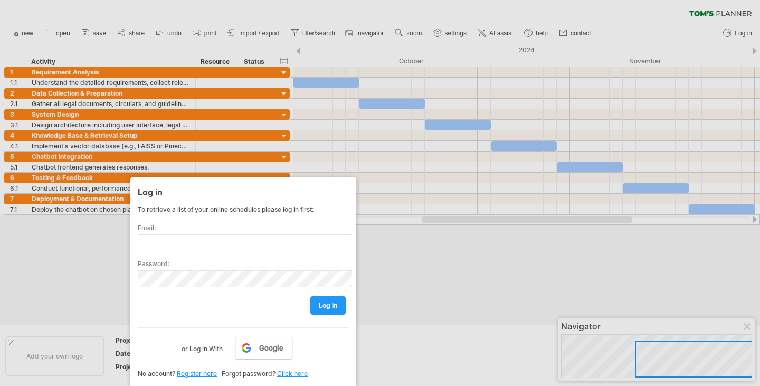
click at [321, 257] on div "To retrieve a list of your online schedules please log in first: Email: Passwor…" at bounding box center [243, 279] width 211 height 149
drag, startPoint x: 189, startPoint y: 212, endPoint x: 233, endPoint y: 222, distance: 44.9
click at [233, 222] on div "To retrieve a list of your online schedules please log in first: Email: Passwor…" at bounding box center [243, 279] width 211 height 149
click at [221, 244] on input "text" at bounding box center [245, 242] width 214 height 17
type input "**********"
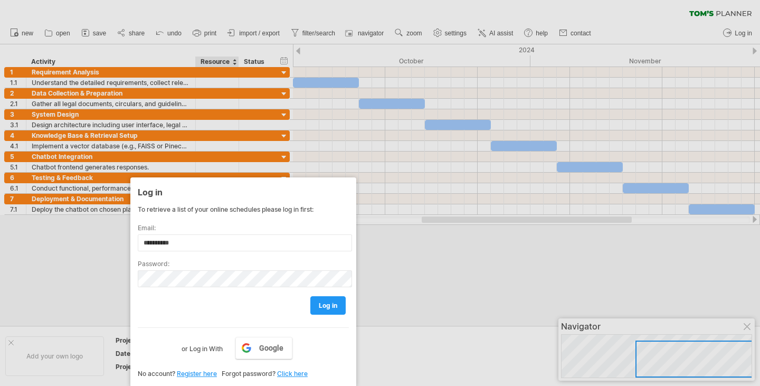
click at [206, 370] on link "Register here" at bounding box center [197, 373] width 40 height 8
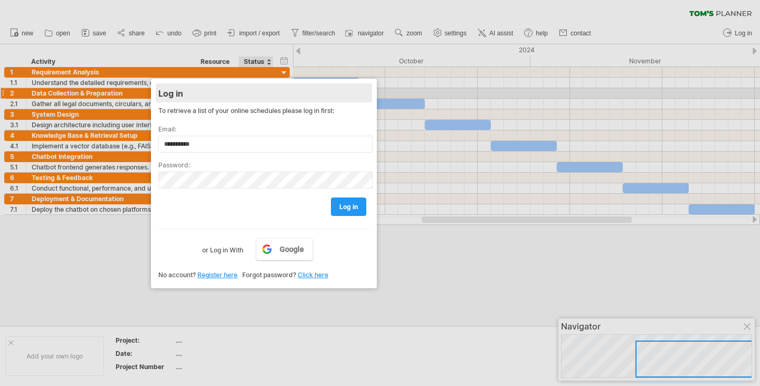
drag, startPoint x: 256, startPoint y: 191, endPoint x: 277, endPoint y: 92, distance: 100.8
click at [277, 92] on div "Log in" at bounding box center [263, 92] width 211 height 19
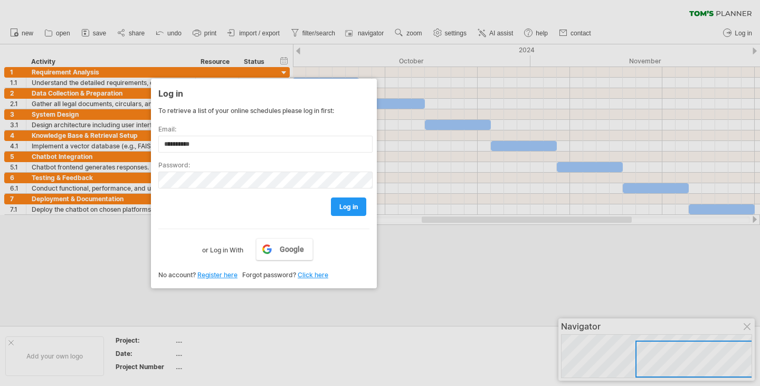
click at [659, 338] on div at bounding box center [380, 193] width 760 height 386
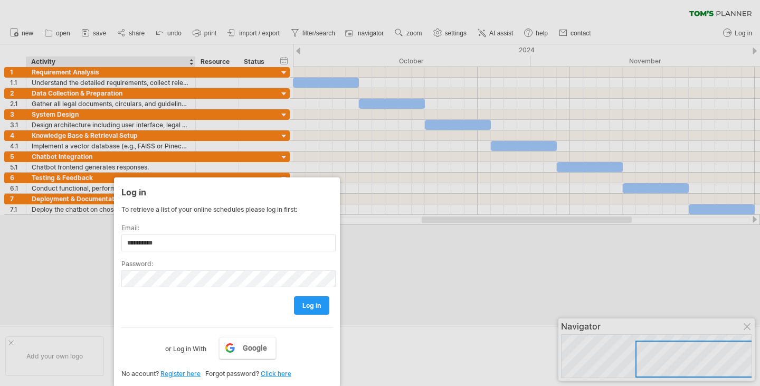
click at [194, 270] on div "**********" at bounding box center [227, 281] width 226 height 209
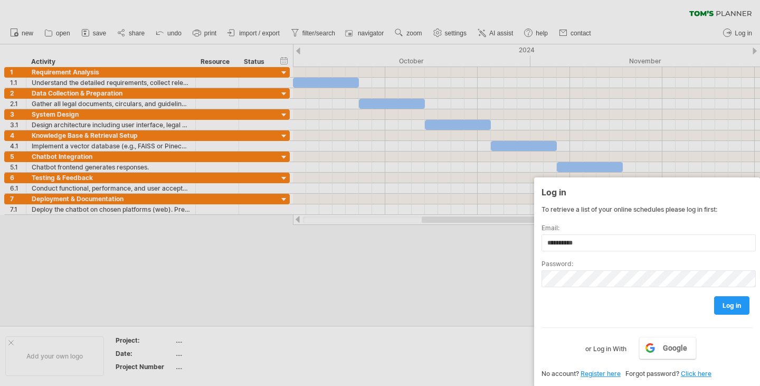
drag, startPoint x: 174, startPoint y: 193, endPoint x: 758, endPoint y: 308, distance: 595.9
click at [759, 309] on div "**********" at bounding box center [647, 281] width 226 height 209
drag, startPoint x: 633, startPoint y: 266, endPoint x: 416, endPoint y: 291, distance: 218.7
click at [416, 291] on div "Trying to reach [DOMAIN_NAME] Connected again... 0% clear filter new 1" at bounding box center [380, 193] width 760 height 386
click at [663, 350] on link "Google" at bounding box center [667, 348] width 57 height 22
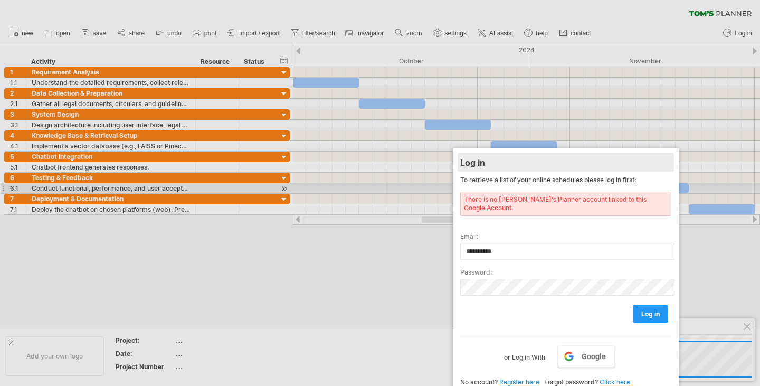
drag, startPoint x: 609, startPoint y: 198, endPoint x: 484, endPoint y: 166, distance: 129.1
click at [484, 166] on div "Log in" at bounding box center [565, 161] width 211 height 19
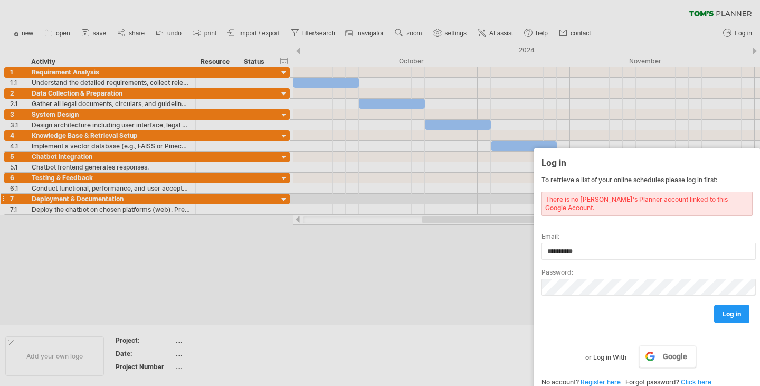
drag, startPoint x: 481, startPoint y: 159, endPoint x: 759, endPoint y: 161, distance: 278.1
click at [759, 161] on div "**********" at bounding box center [647, 271] width 226 height 247
